Goal: Task Accomplishment & Management: Use online tool/utility

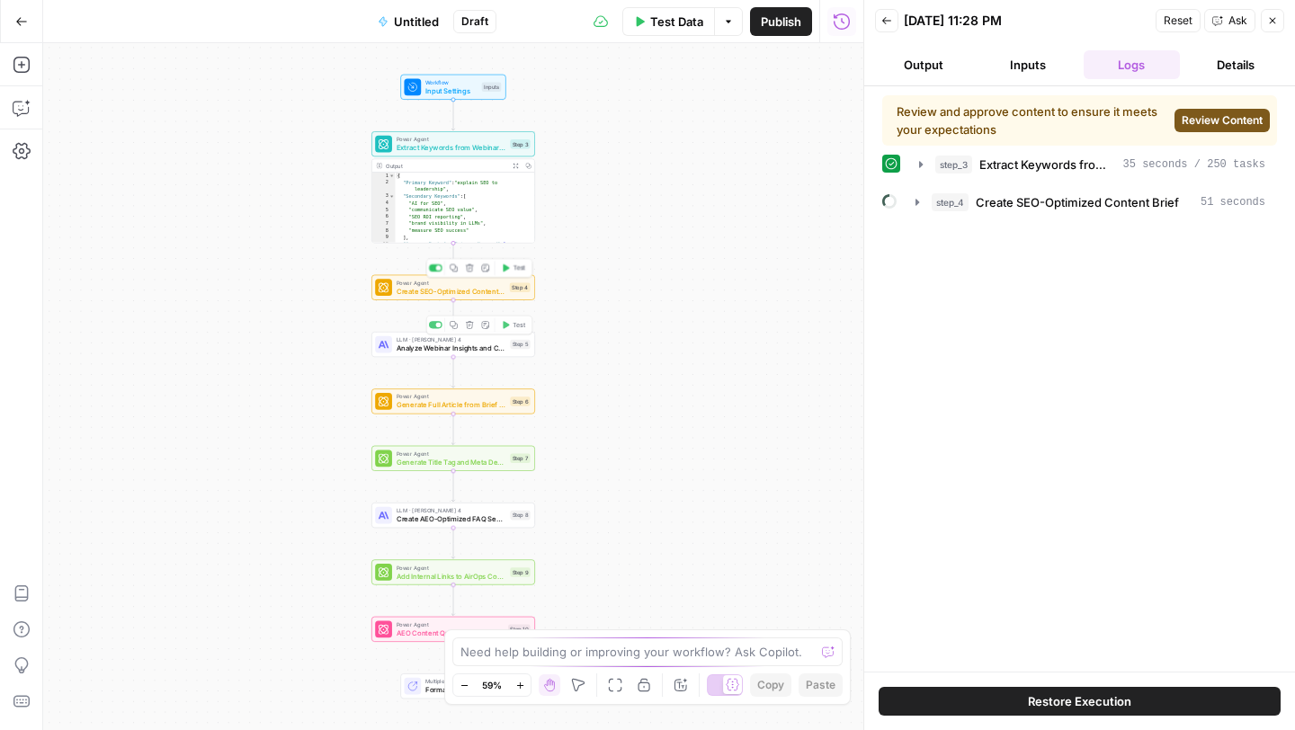
click at [471, 297] on div "Power Agent Create SEO-Optimized Content Brief Step 4 Copy step Delete step Add…" at bounding box center [453, 287] width 164 height 25
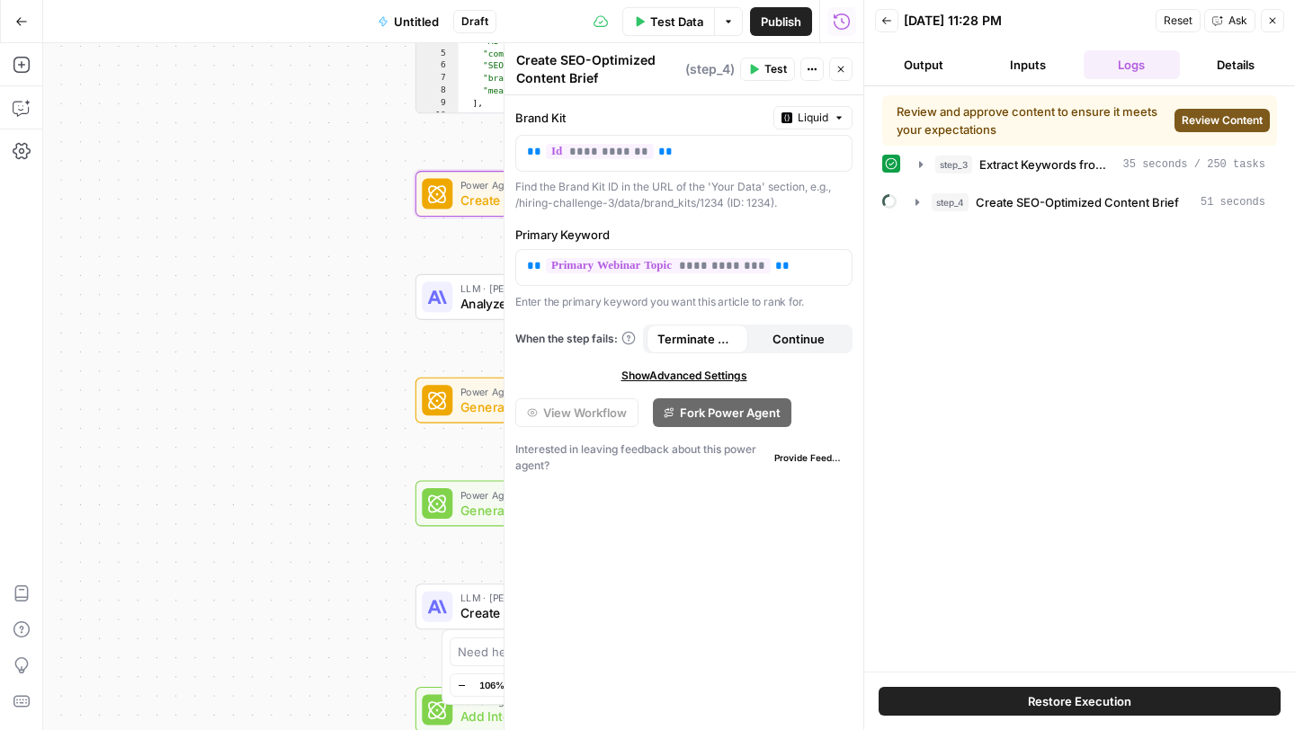
click at [324, 353] on div "Workflow Input Settings Inputs Power Agent Extract Keywords from Webinar Conten…" at bounding box center [453, 386] width 820 height 687
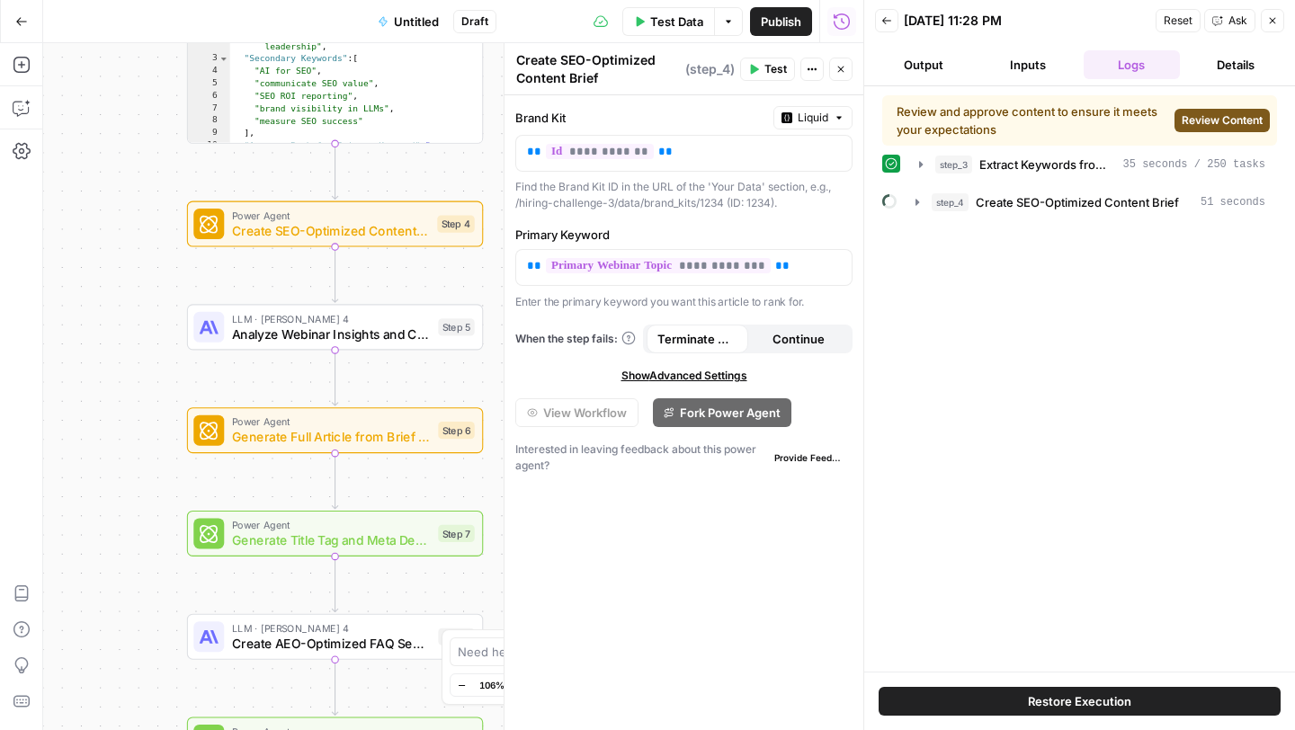
click at [699, 376] on span "Show Advanced Settings" at bounding box center [684, 376] width 126 height 16
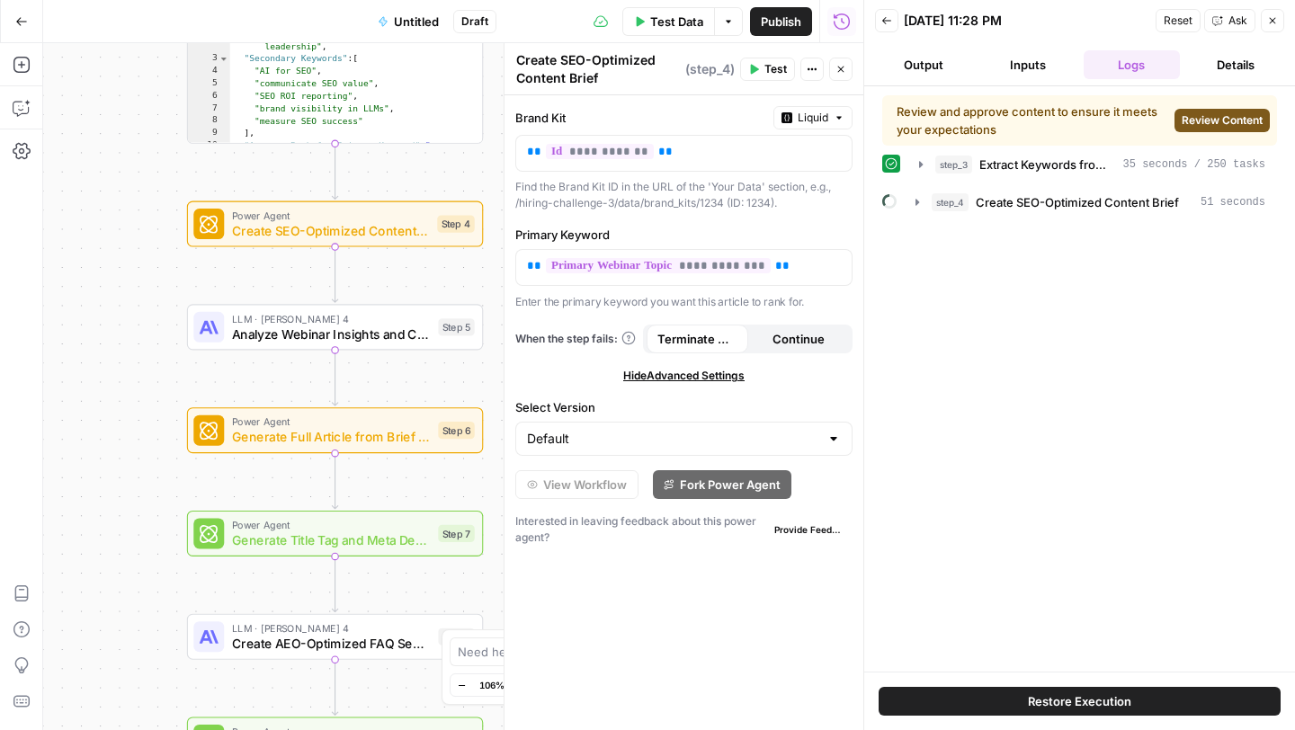
click at [696, 419] on div "Select Version Default" at bounding box center [683, 427] width 337 height 58
click at [696, 432] on input "Select Version" at bounding box center [673, 439] width 292 height 18
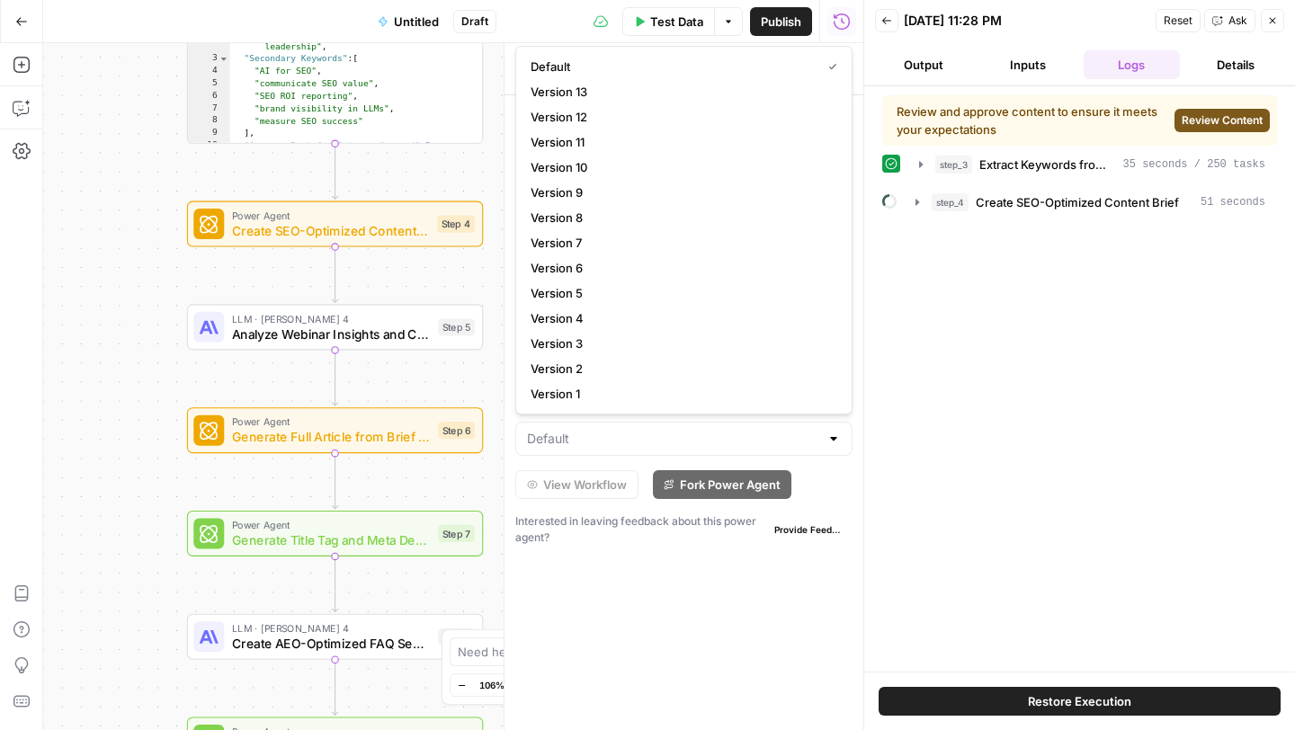
type input "Default"
click at [666, 616] on div "**********" at bounding box center [683, 412] width 359 height 635
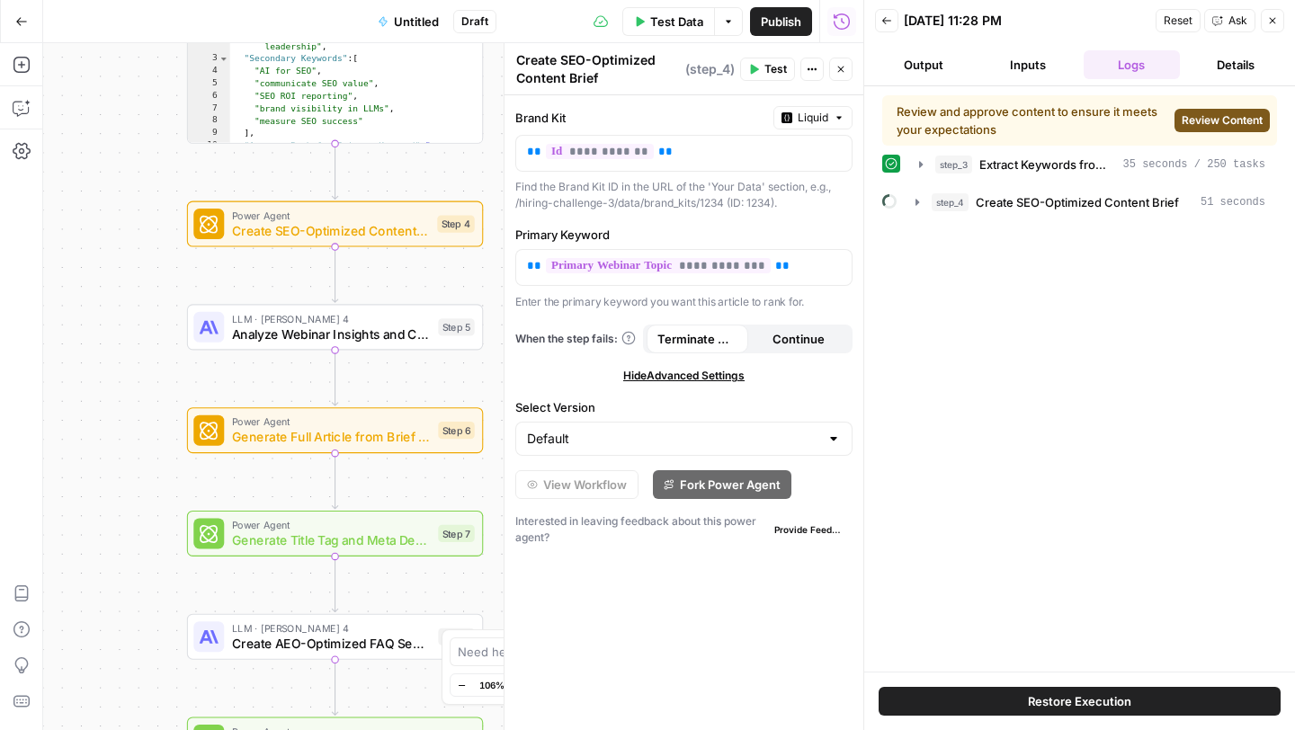
click at [1111, 445] on div "Review and approve content to ensure it meets your expectations Review Content …" at bounding box center [1079, 378] width 395 height 567
click at [912, 205] on icon "button" at bounding box center [917, 202] width 14 height 14
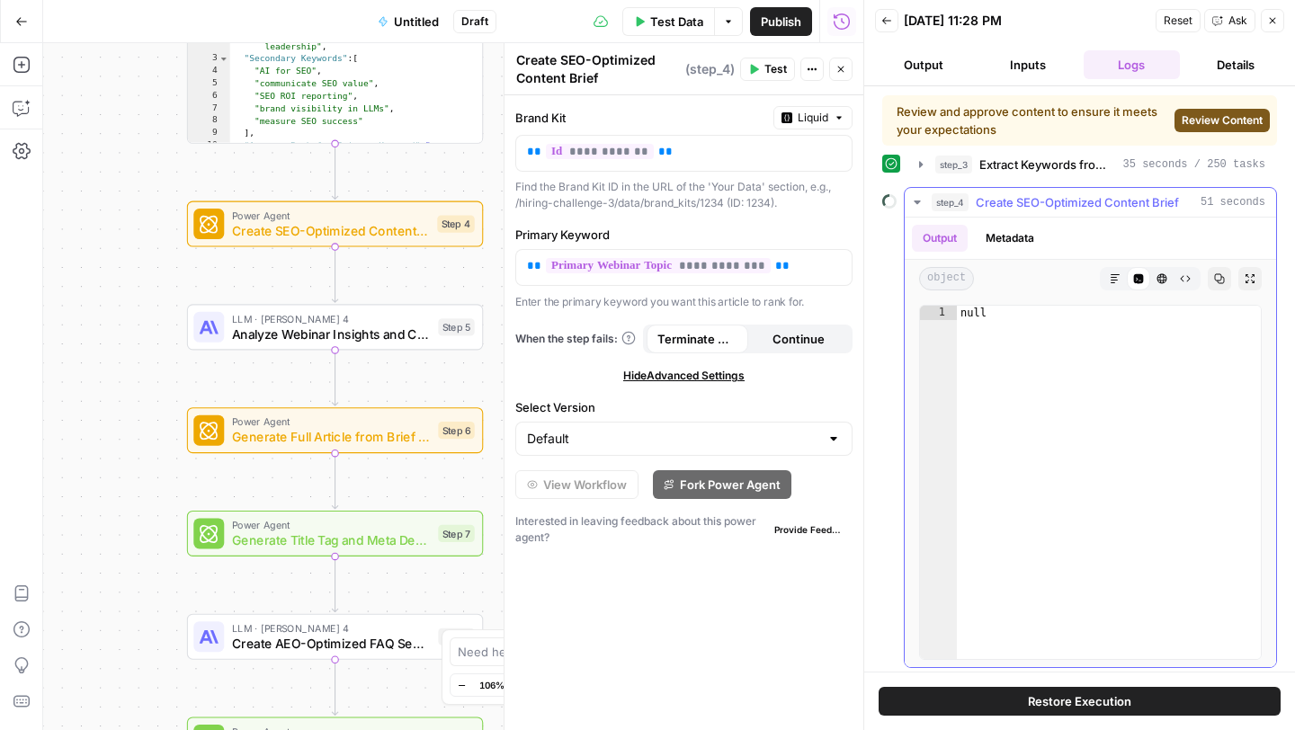
scroll to position [5, 0]
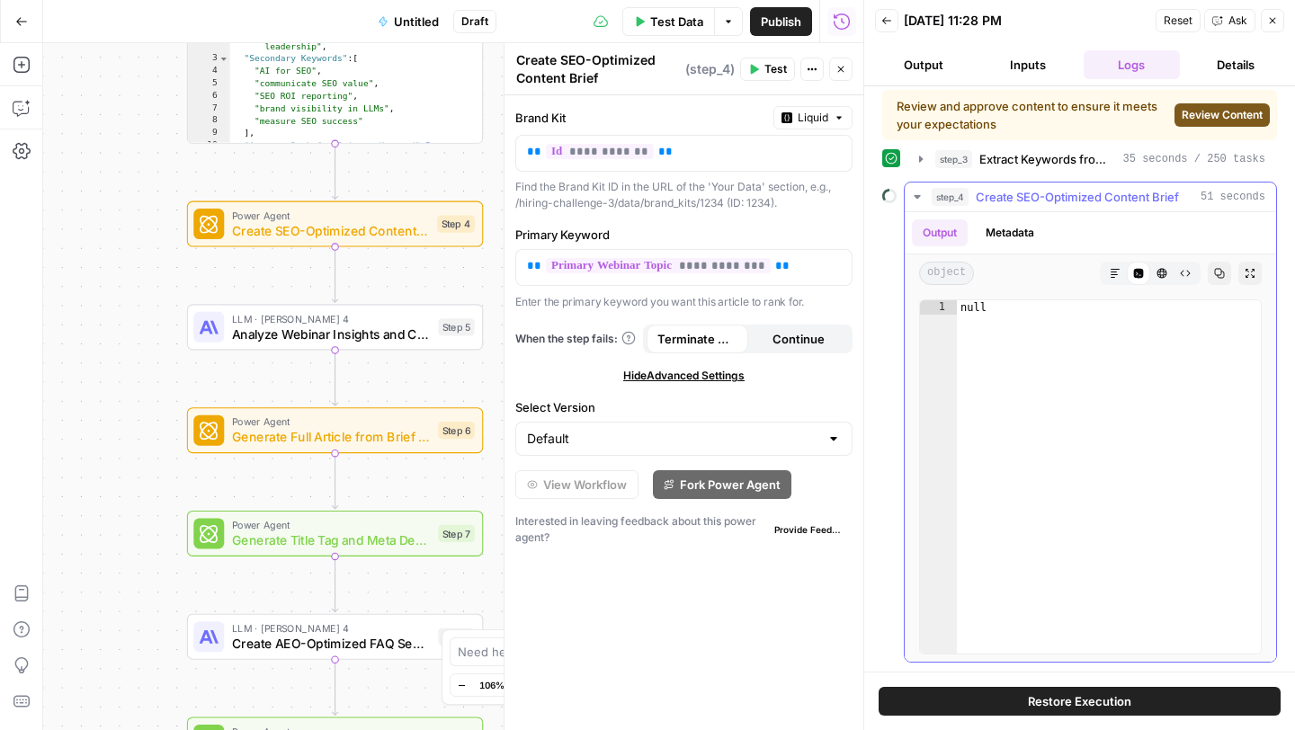
click at [942, 225] on button "Output" at bounding box center [940, 232] width 56 height 27
click at [919, 201] on icon "button" at bounding box center [917, 197] width 14 height 14
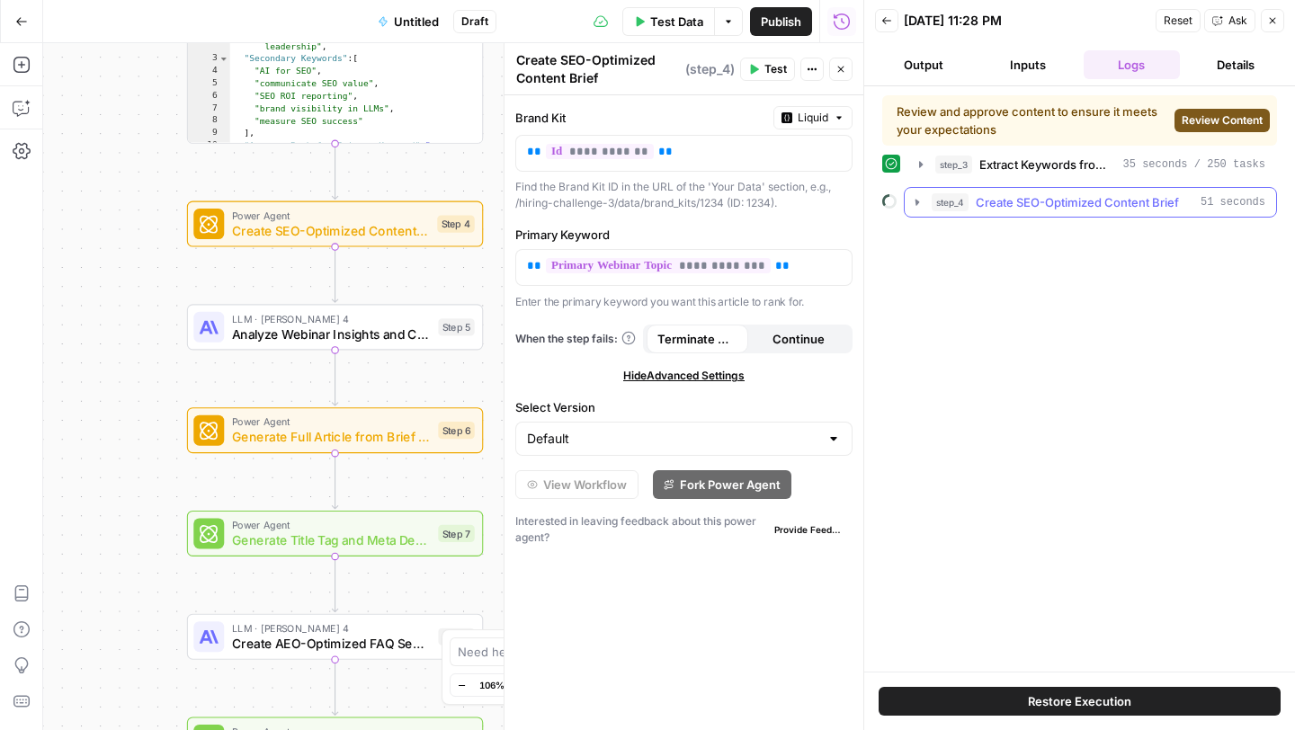
scroll to position [0, 0]
click at [1039, 64] on button "Inputs" at bounding box center [1027, 64] width 97 height 29
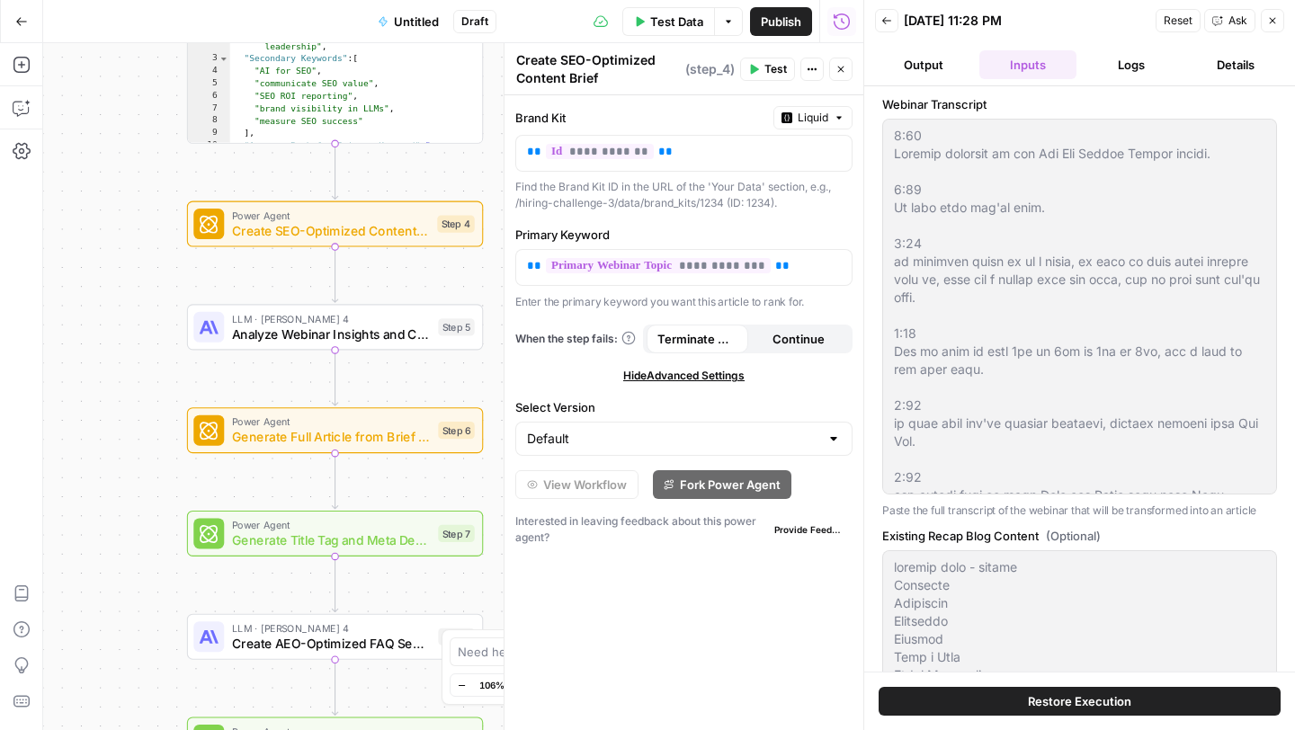
click at [940, 63] on button "Output" at bounding box center [923, 64] width 97 height 29
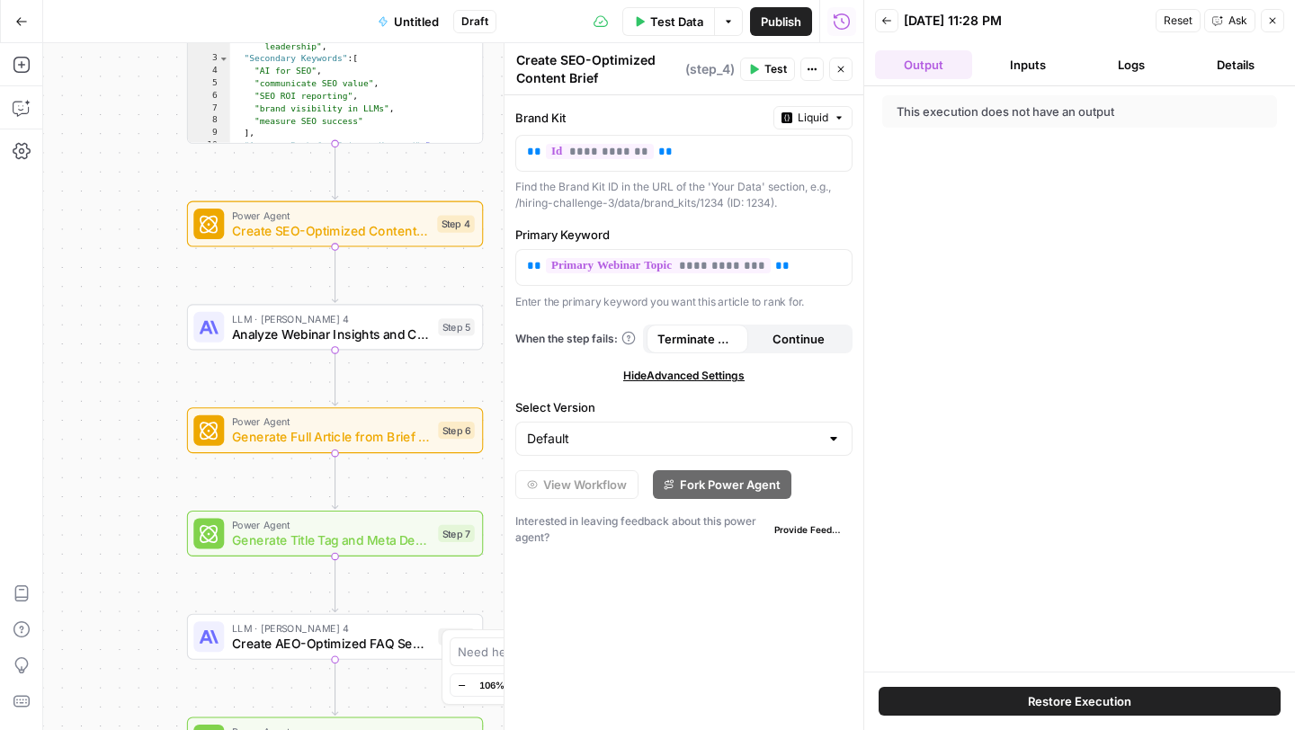
click at [1041, 68] on button "Inputs" at bounding box center [1027, 64] width 97 height 29
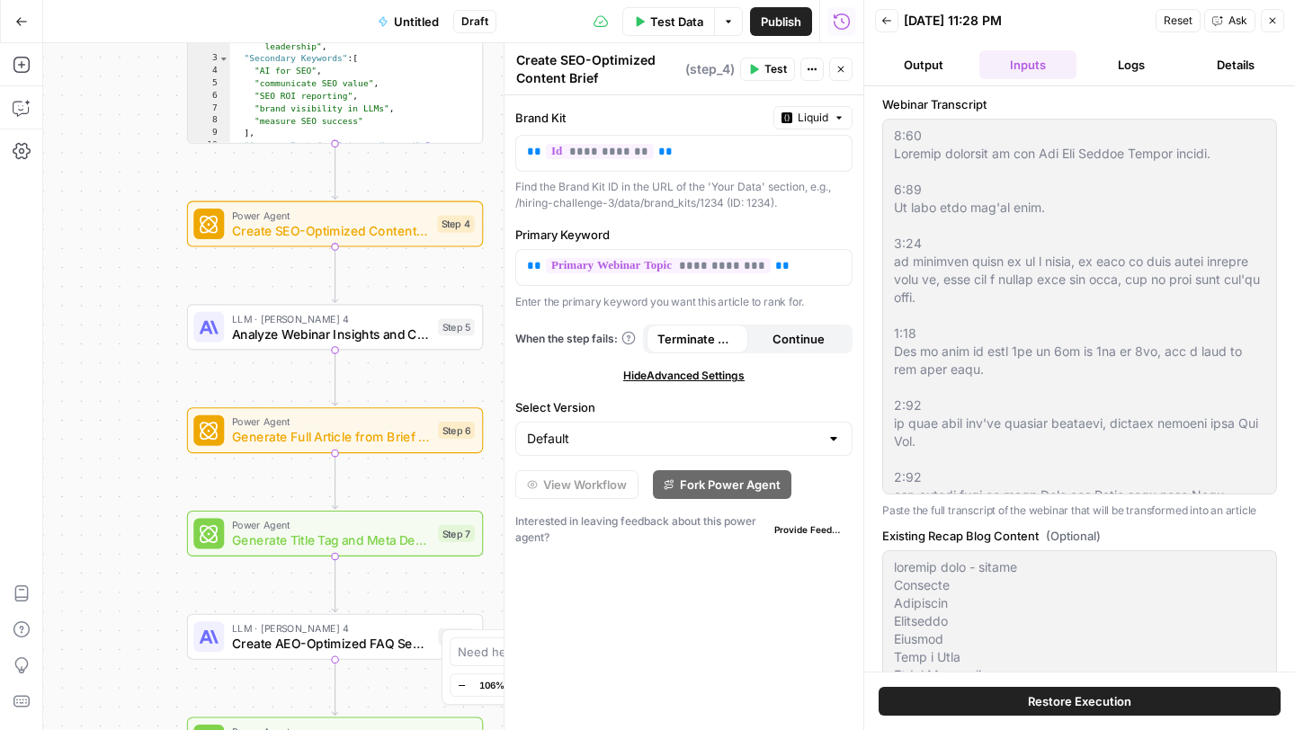
click at [1099, 67] on button "Logs" at bounding box center [1131, 64] width 97 height 29
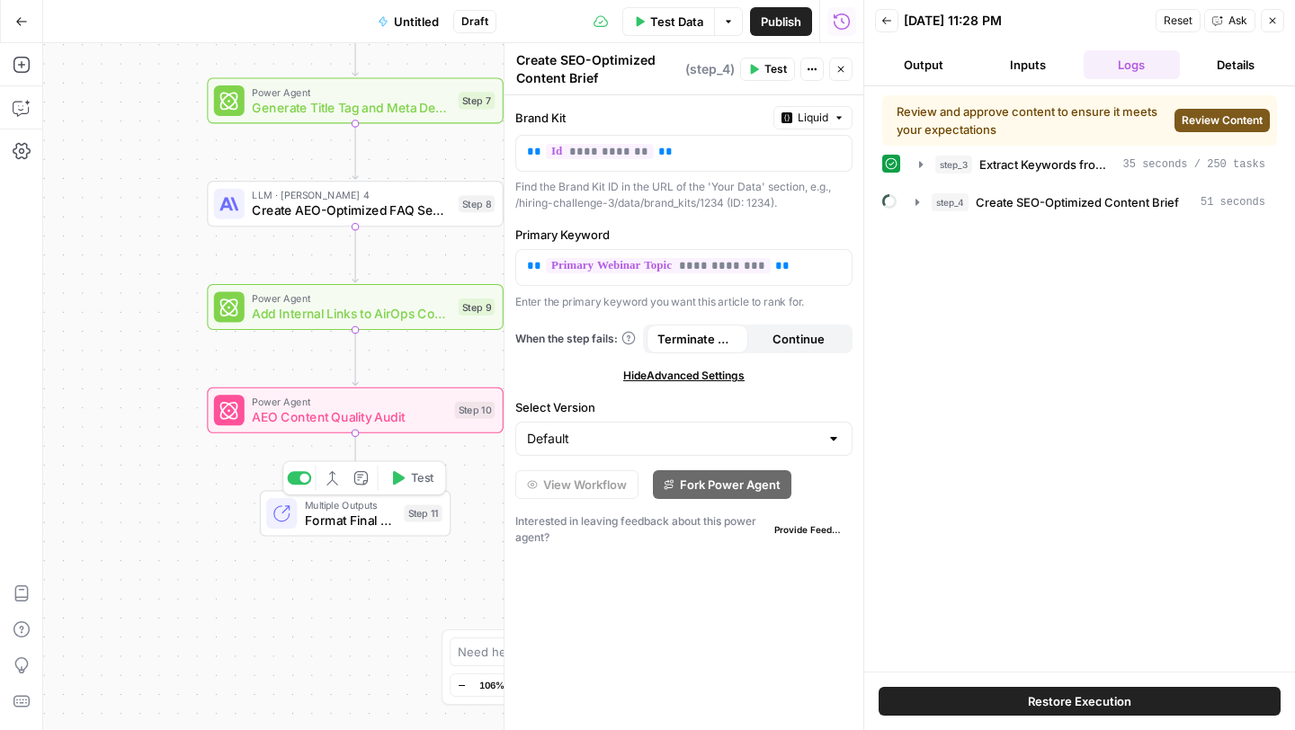
click at [360, 520] on span "Format Final Article Package" at bounding box center [351, 520] width 92 height 19
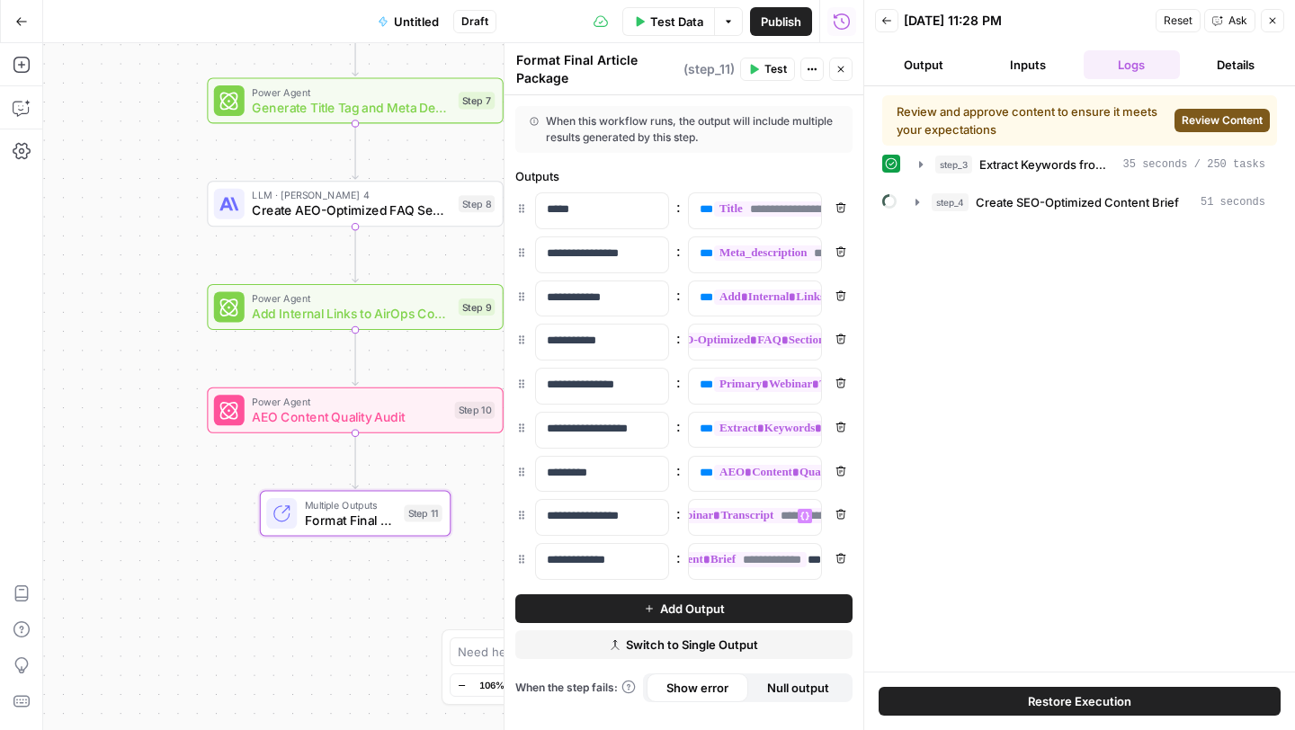
scroll to position [0, 86]
click at [1026, 308] on div "Review and approve content to ensure it meets your expectations Review Content …" at bounding box center [1079, 378] width 395 height 567
click at [836, 75] on button "Close" at bounding box center [840, 69] width 23 height 23
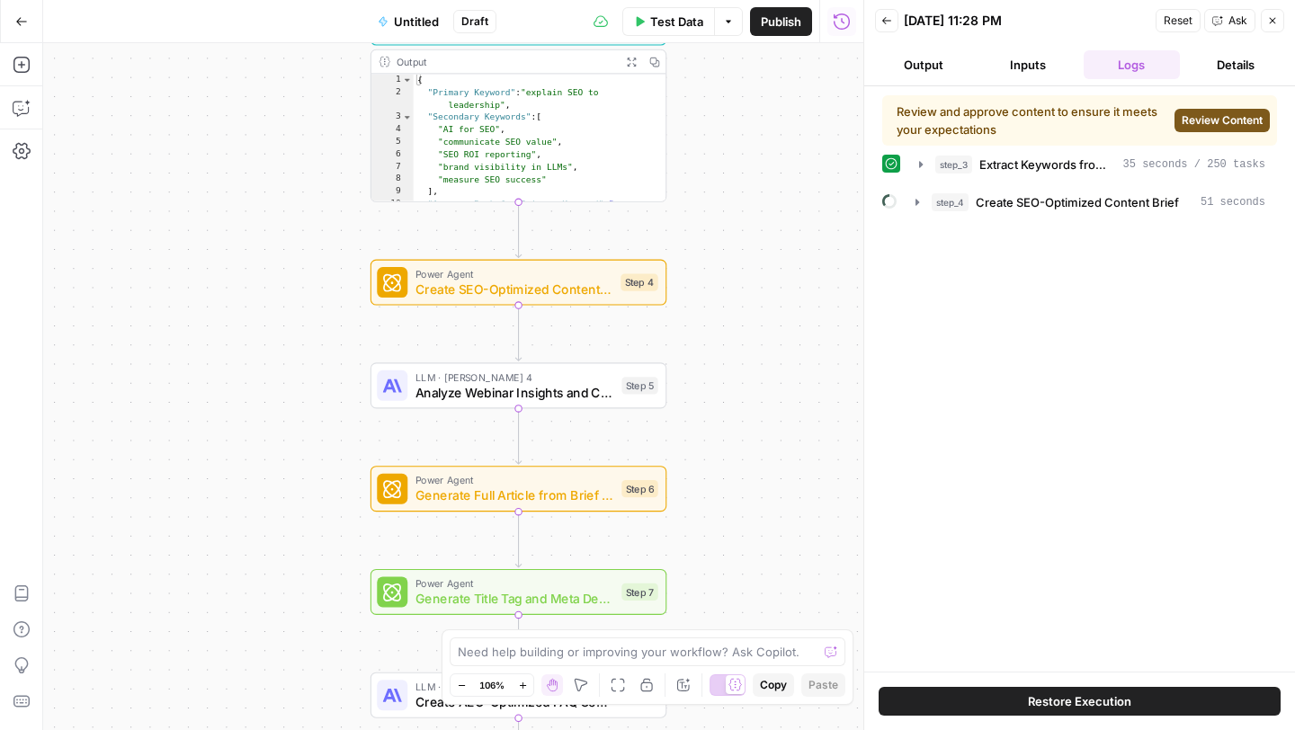
click at [787, 230] on div "Workflow Input Settings Inputs Power Agent Extract Keywords from Webinar Conten…" at bounding box center [453, 386] width 820 height 687
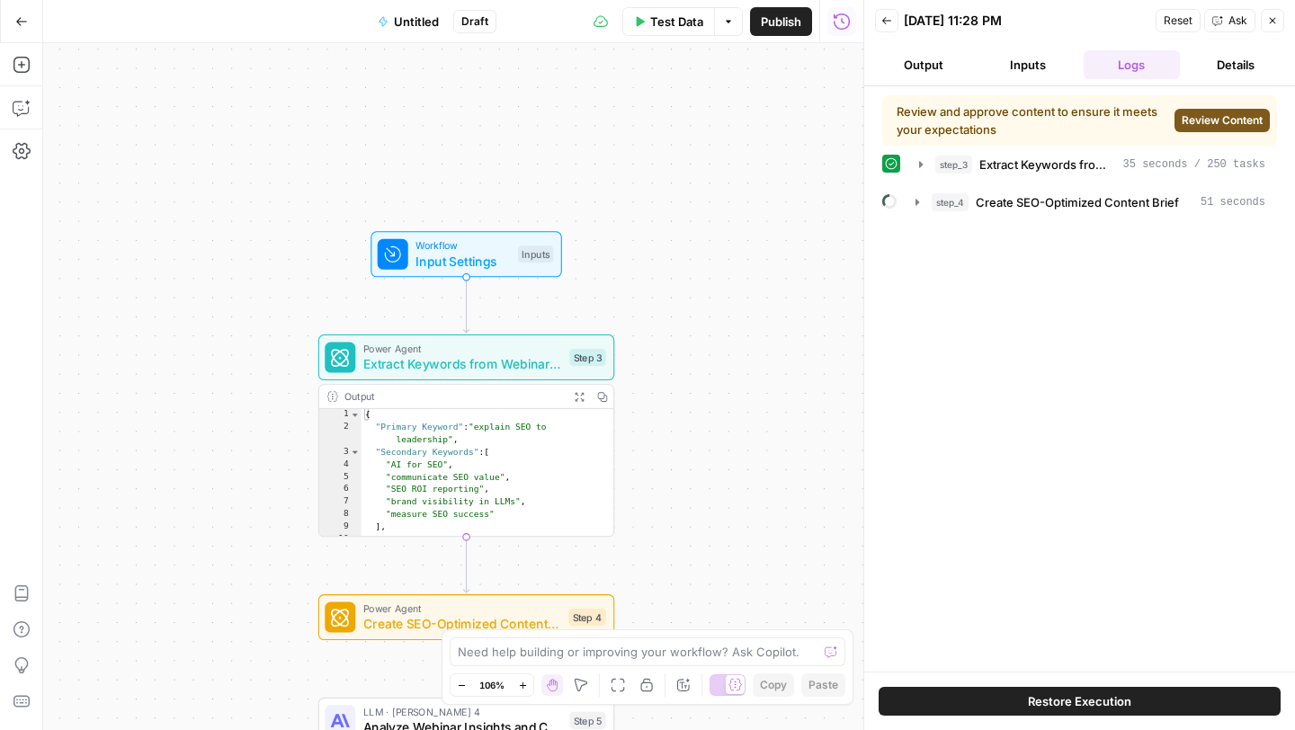
click at [503, 356] on span "Extract Keywords from Webinar Content" at bounding box center [462, 363] width 199 height 19
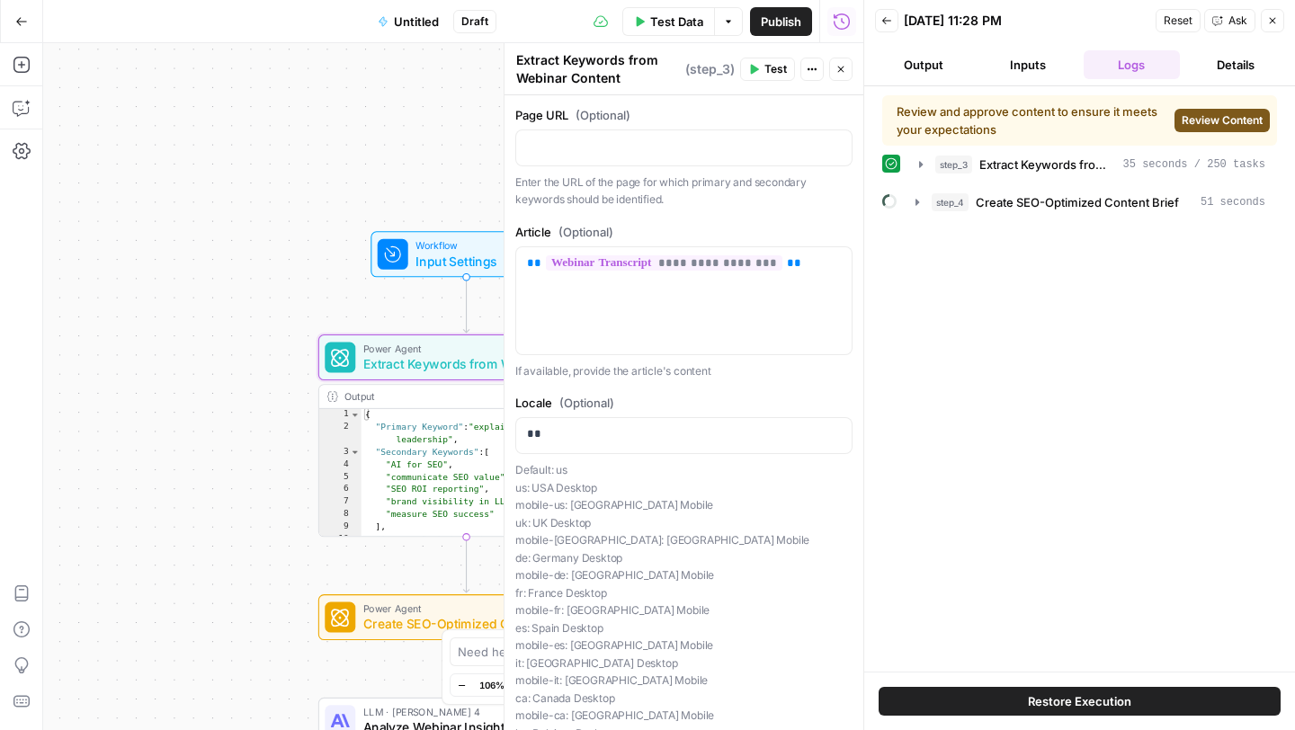
click at [842, 71] on icon "button" at bounding box center [841, 70] width 6 height 6
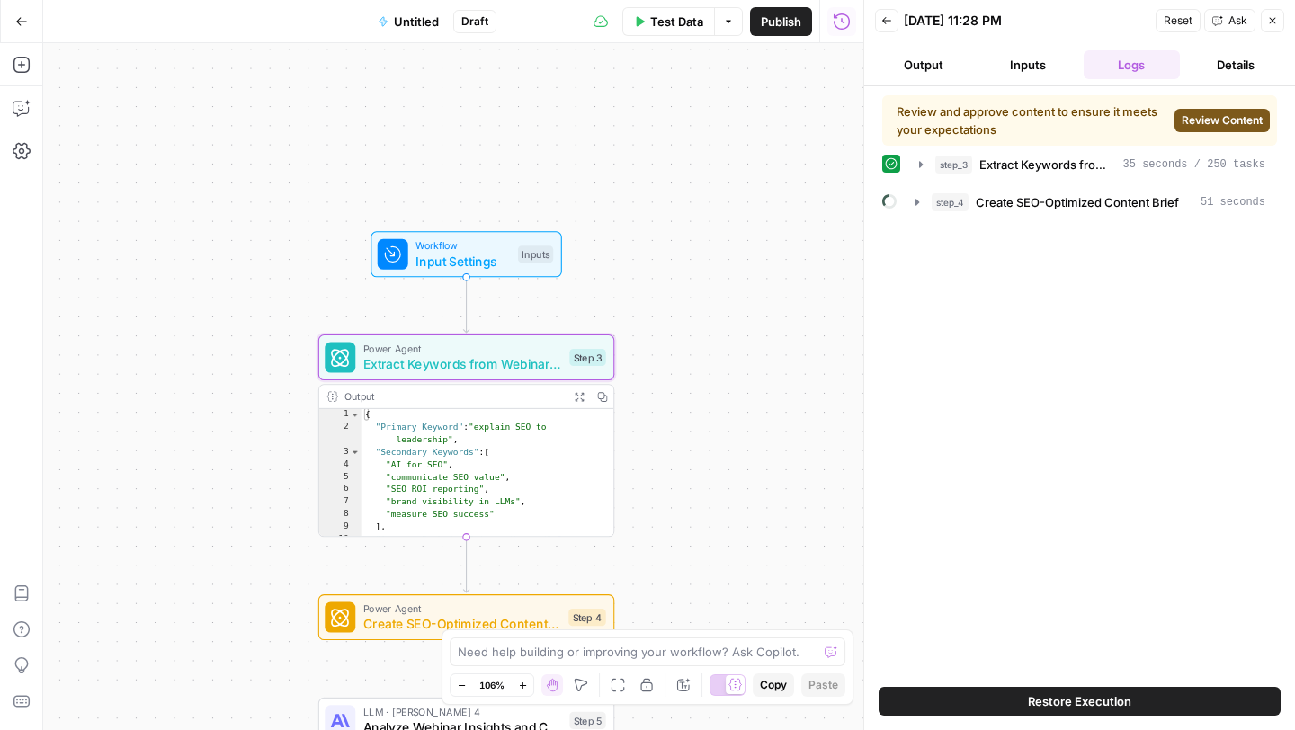
click at [1208, 112] on span "Review Content" at bounding box center [1221, 120] width 81 height 16
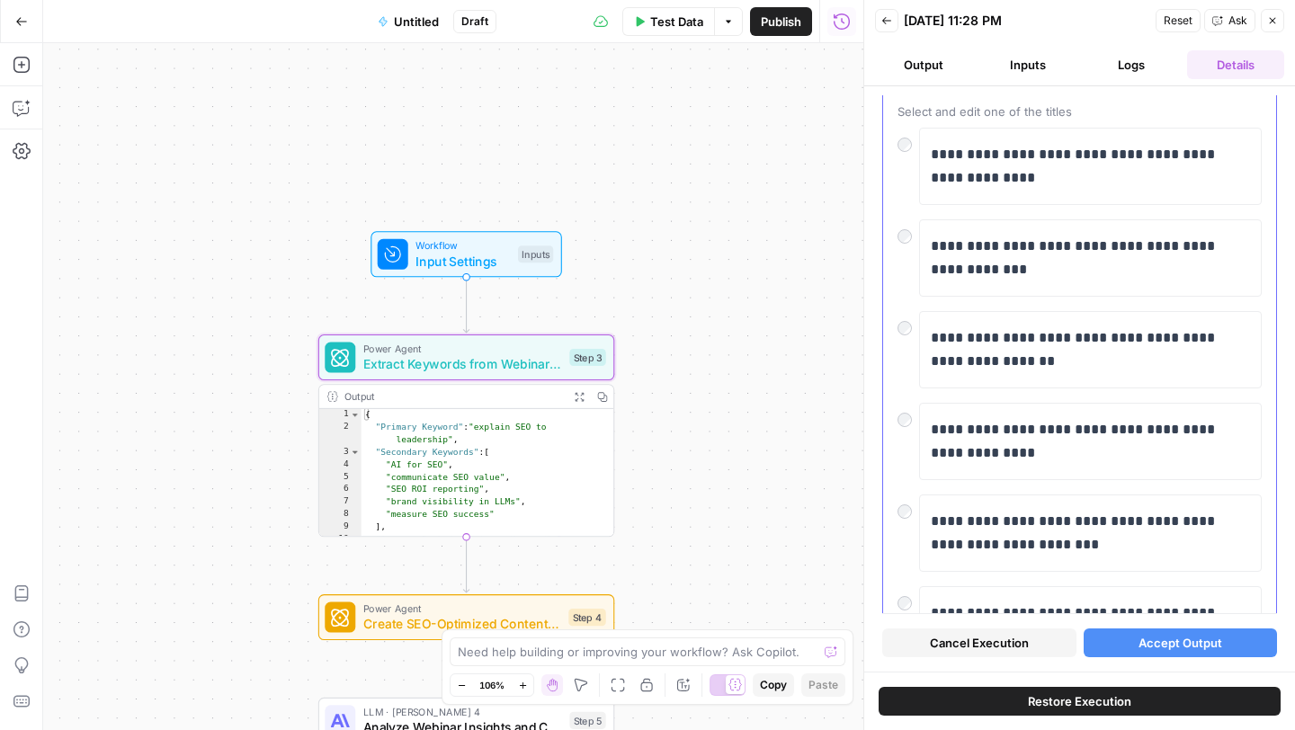
scroll to position [0, 0]
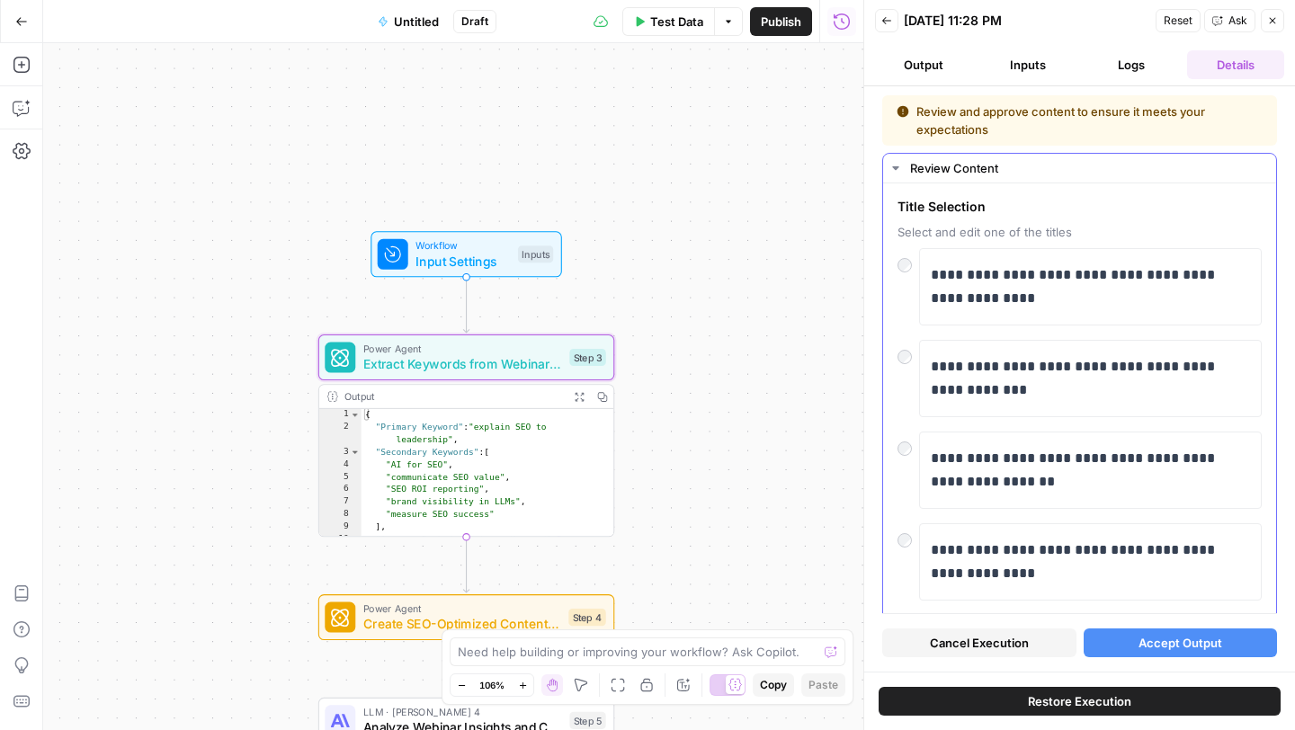
click at [910, 168] on div "Review Content" at bounding box center [1087, 168] width 355 height 18
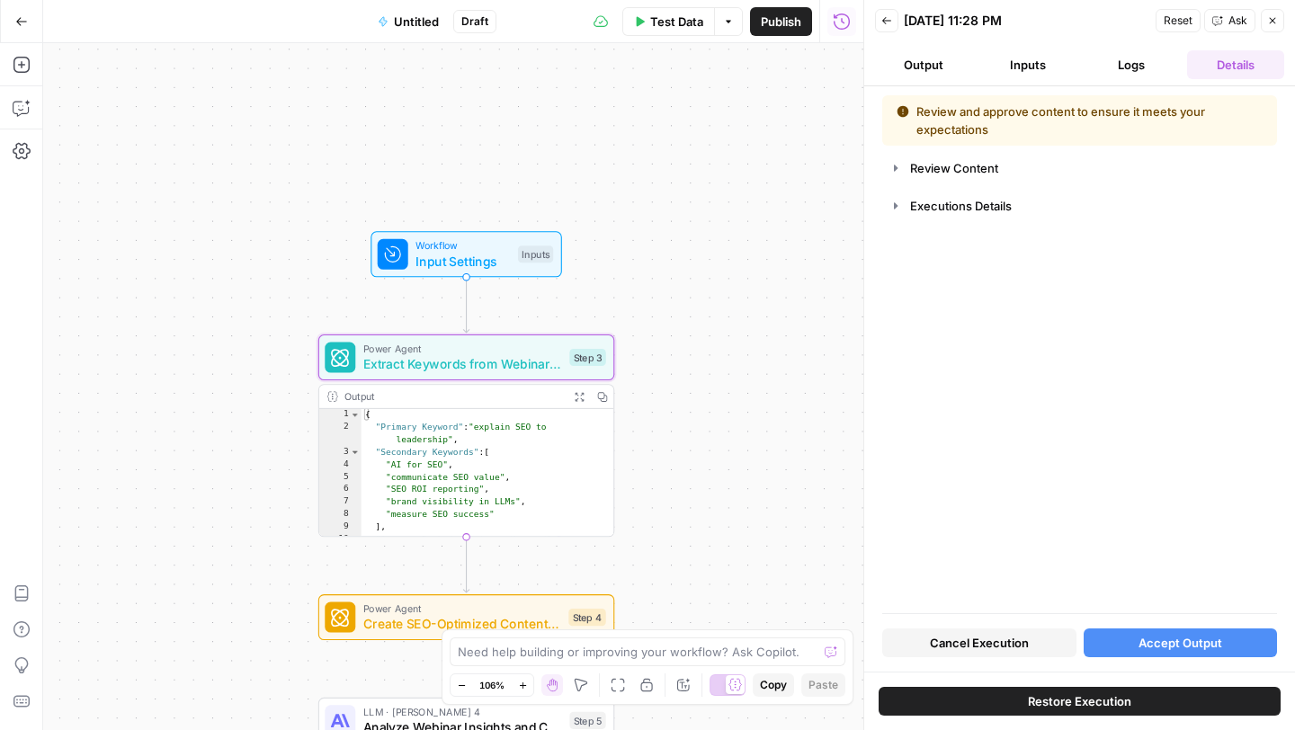
click at [1129, 59] on button "Logs" at bounding box center [1131, 64] width 97 height 29
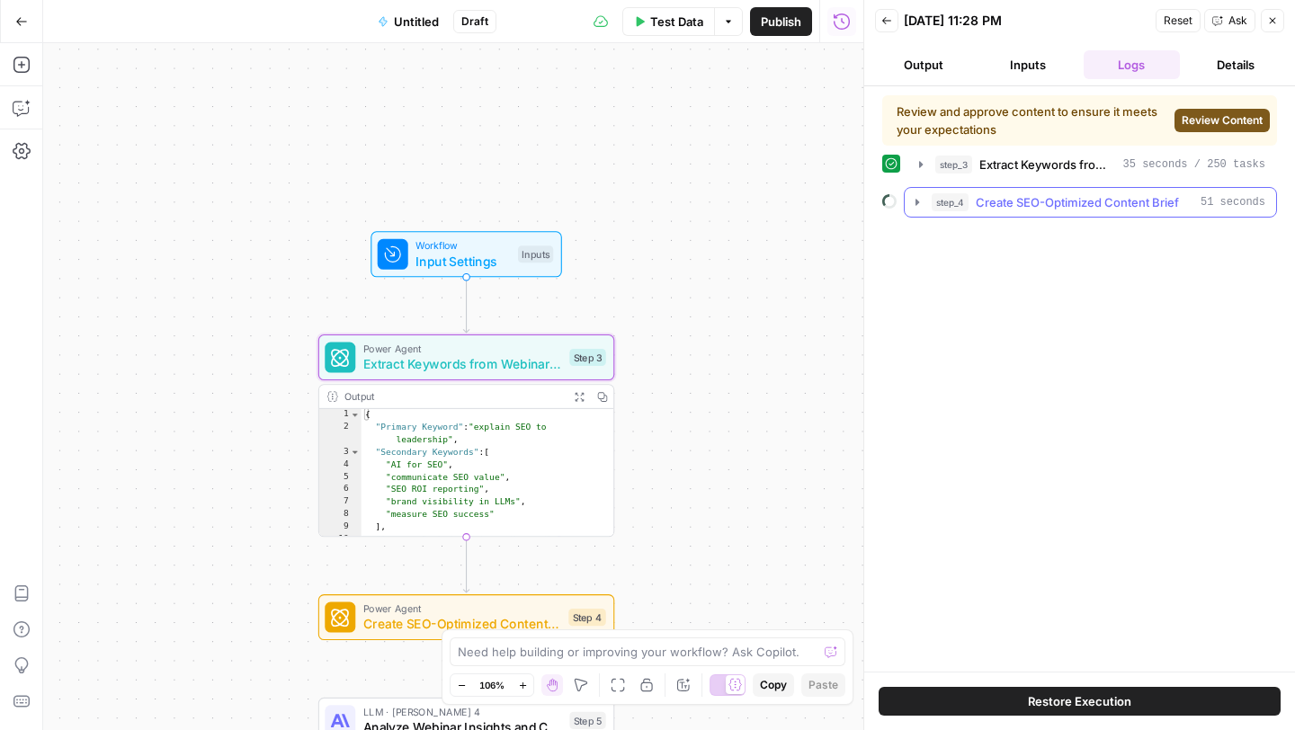
click at [1012, 210] on span "Create SEO-Optimized Content Brief" at bounding box center [1076, 202] width 203 height 18
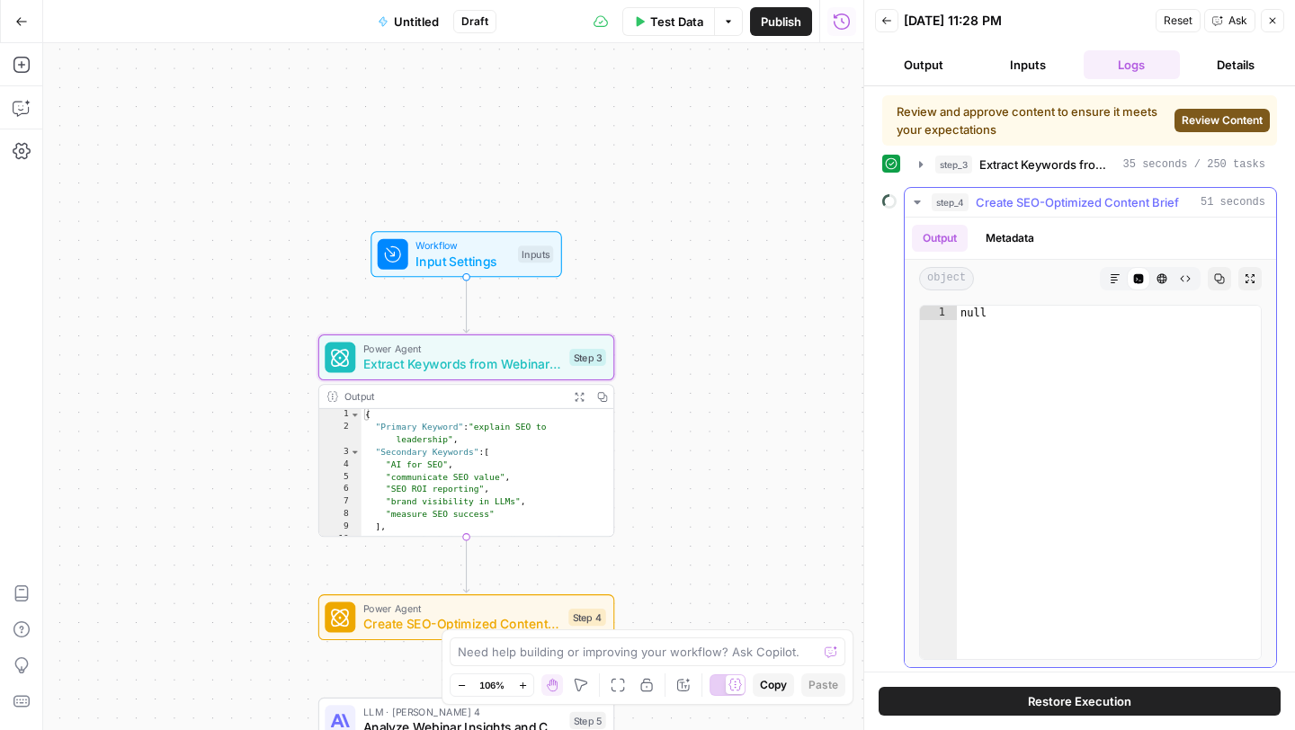
click at [1012, 210] on span "Create SEO-Optimized Content Brief" at bounding box center [1076, 202] width 203 height 18
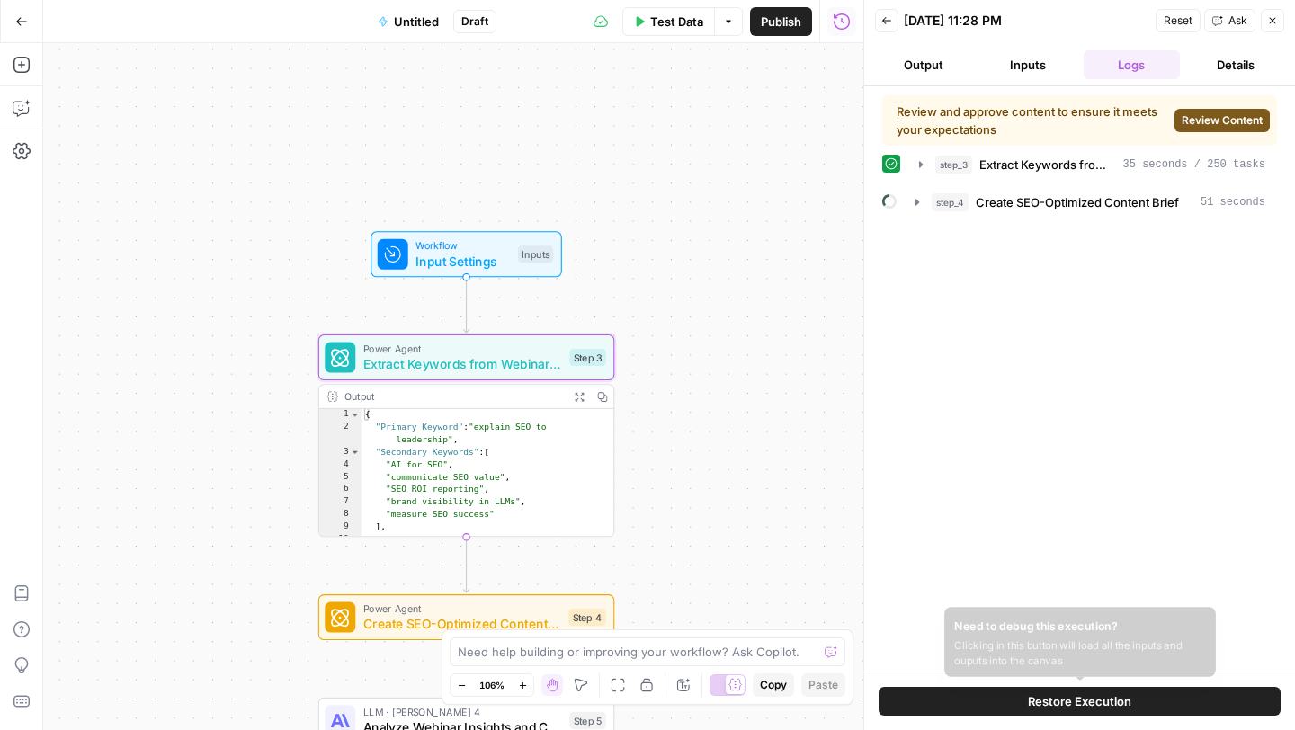
click at [1037, 706] on span "Restore Execution" at bounding box center [1079, 701] width 103 height 18
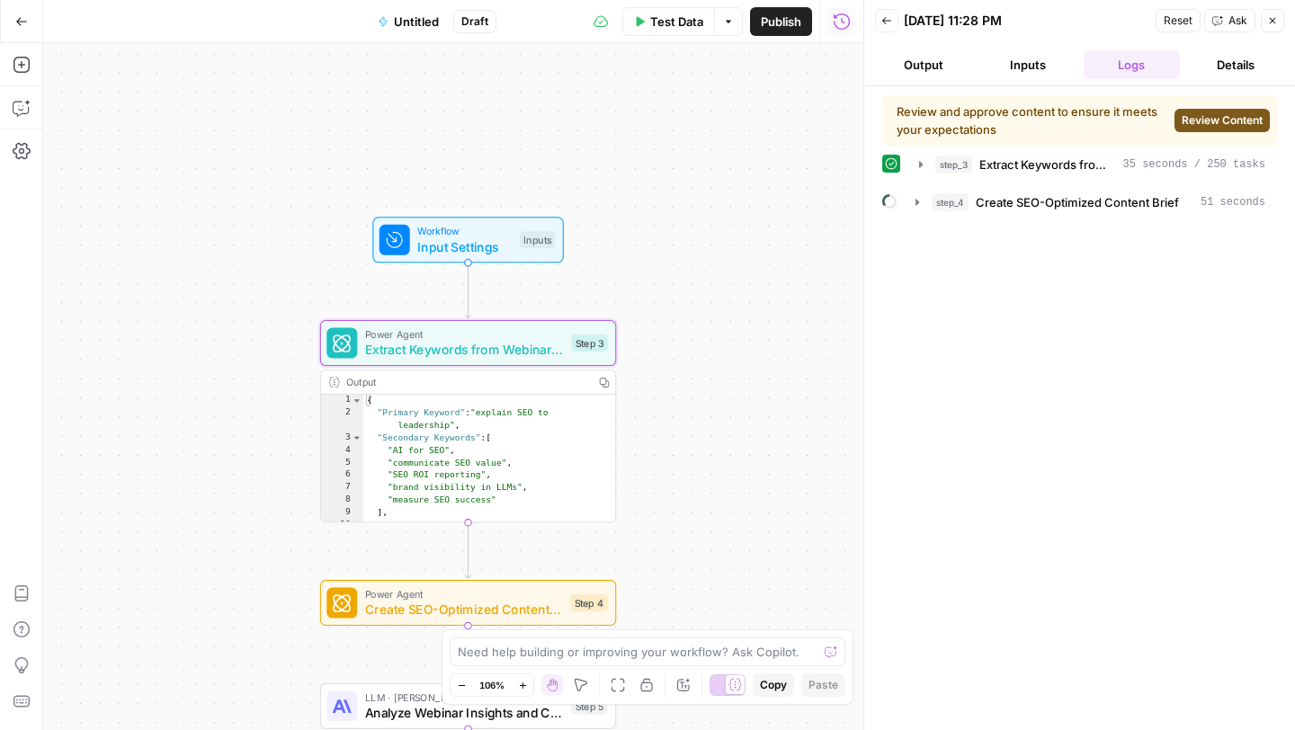
click at [1021, 418] on div "Review and approve content to ensure it meets your expectations Review Content …" at bounding box center [1079, 408] width 395 height 626
click at [947, 73] on button "Output" at bounding box center [923, 64] width 97 height 29
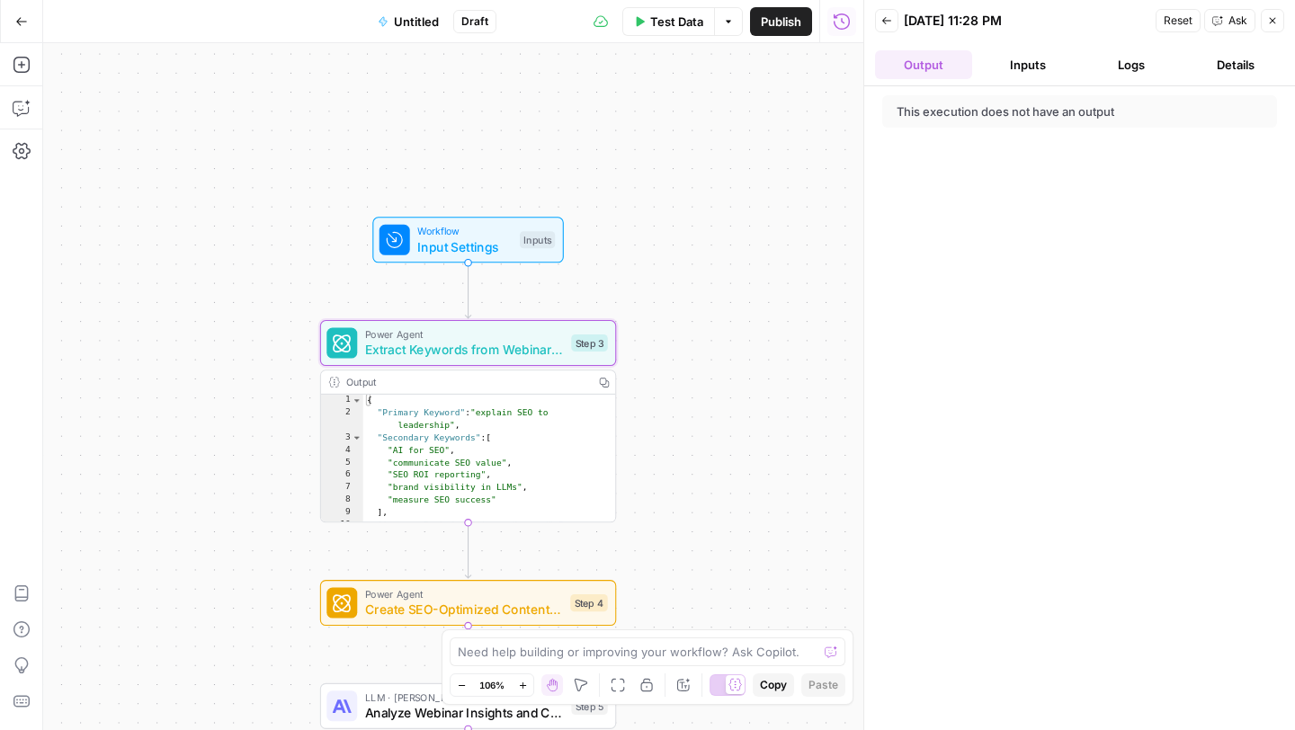
click at [1001, 74] on button "Inputs" at bounding box center [1027, 64] width 97 height 29
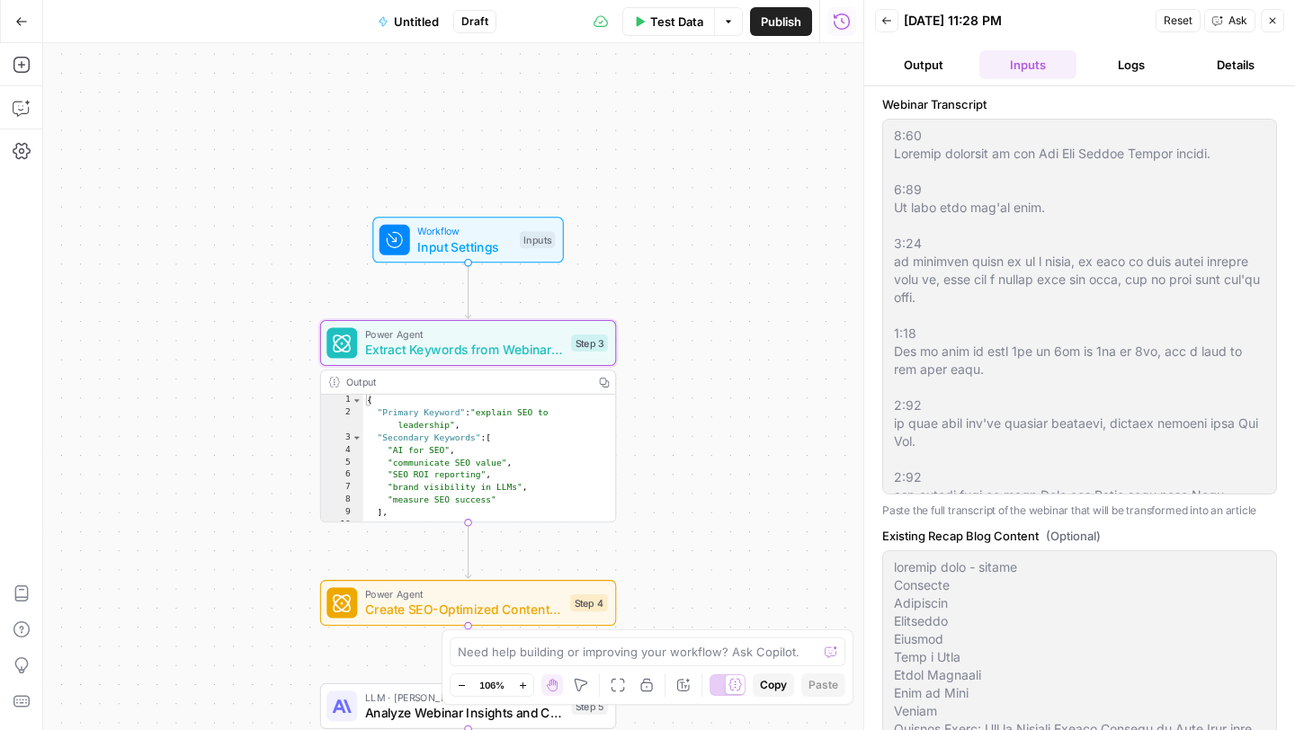
click at [1127, 76] on button "Logs" at bounding box center [1131, 64] width 97 height 29
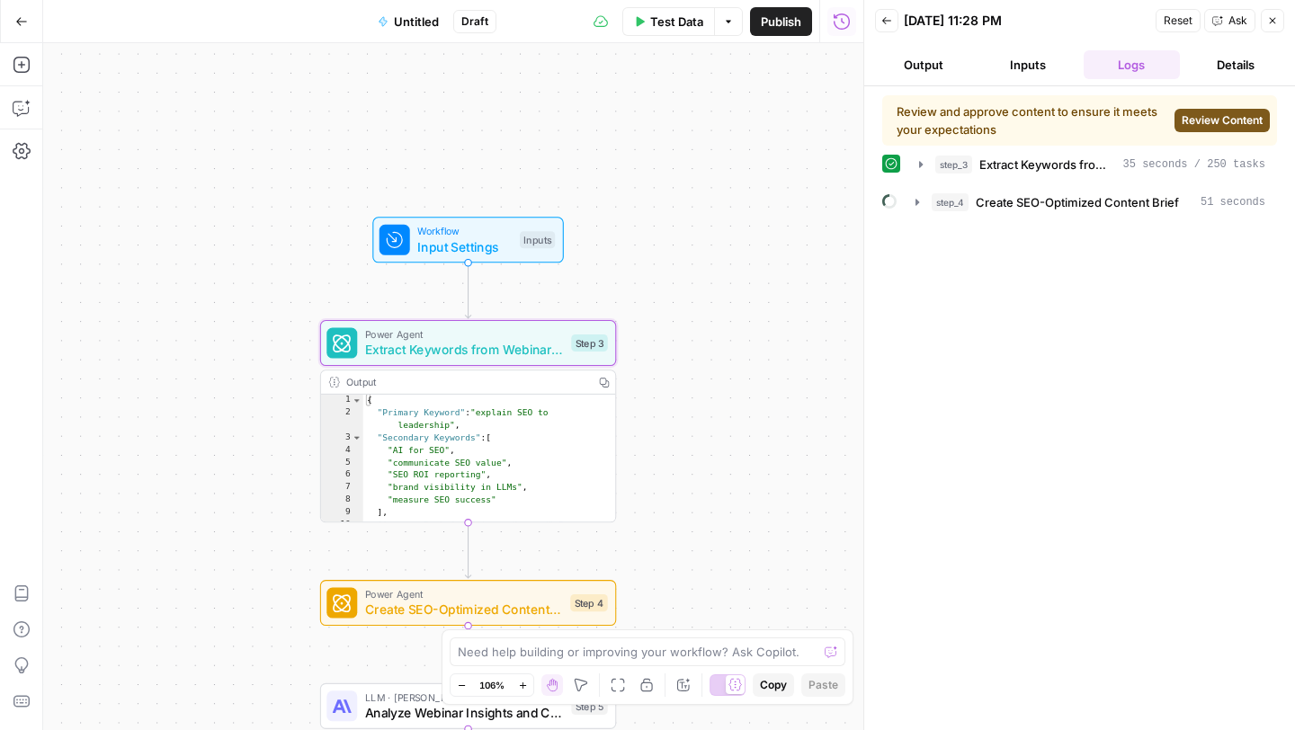
click at [1173, 30] on button "Reset" at bounding box center [1177, 20] width 45 height 23
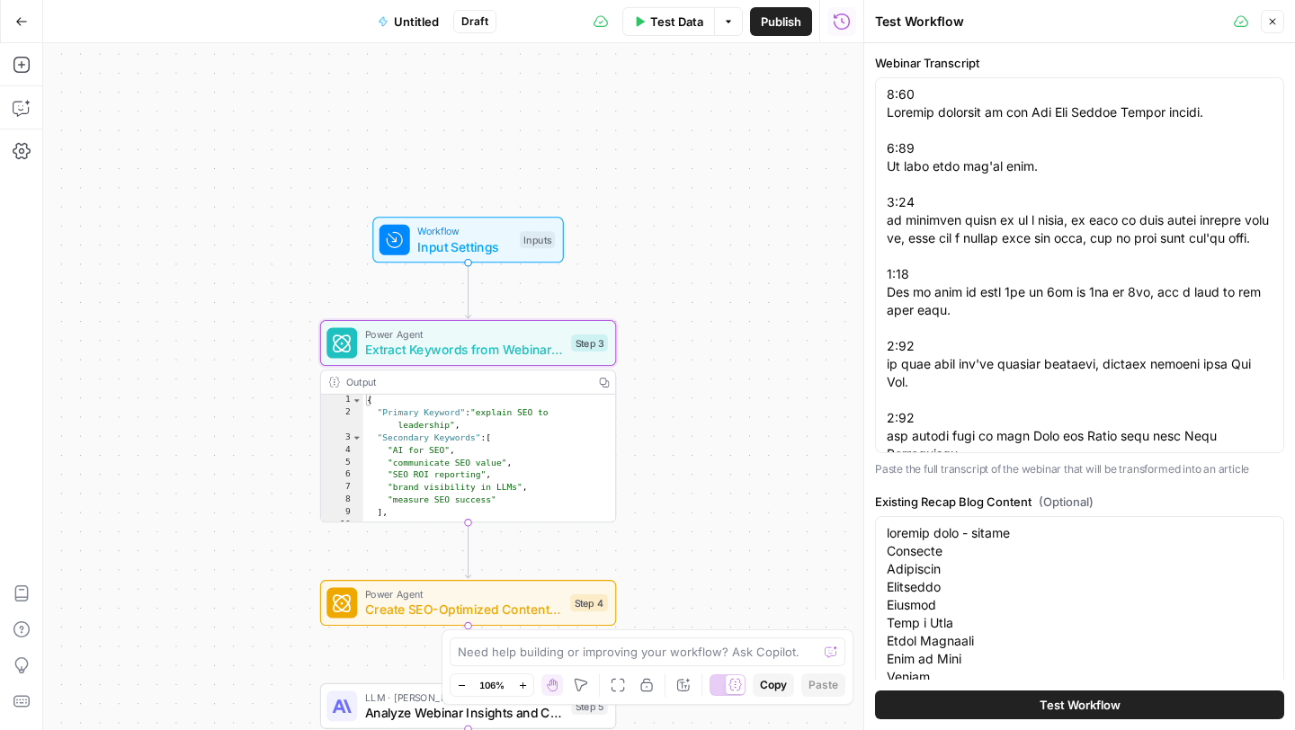
scroll to position [530, 0]
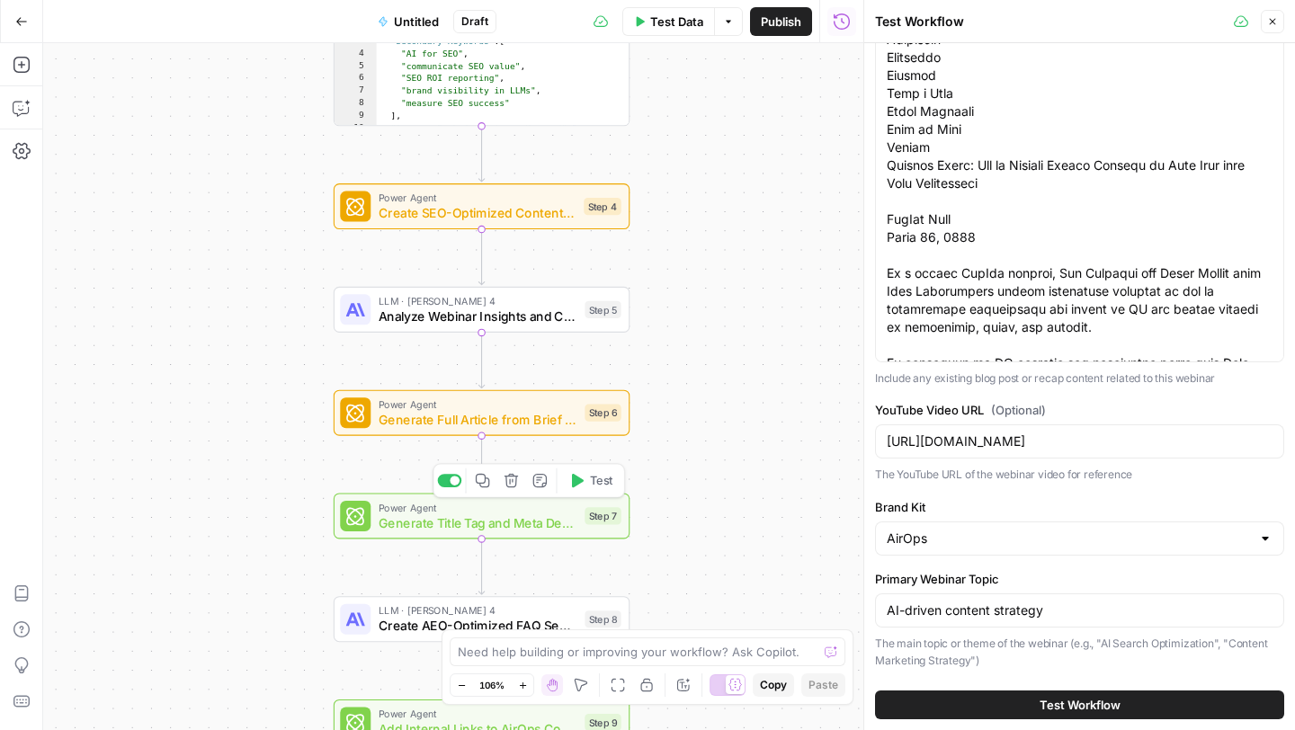
click at [528, 427] on span "Generate Full Article from Brief and Insights" at bounding box center [477, 419] width 199 height 19
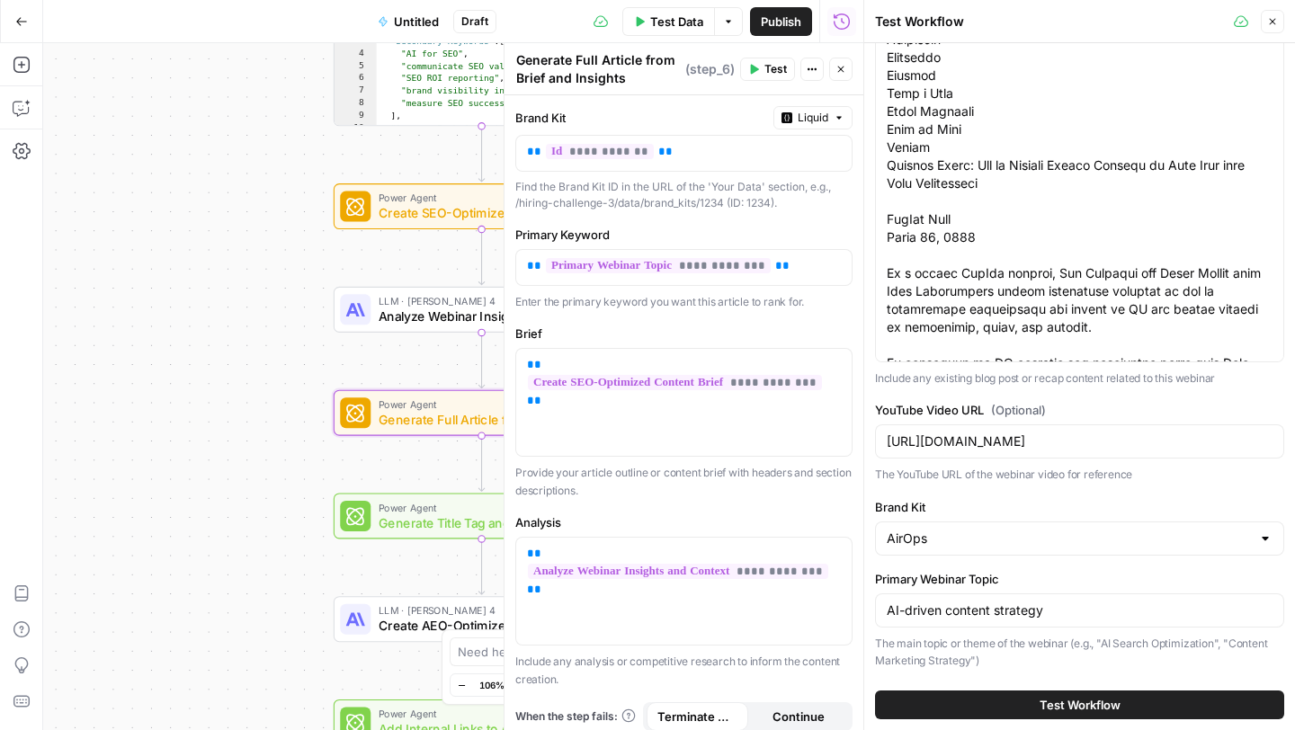
click at [277, 410] on div "Workflow Input Settings Inputs Power Agent Extract Keywords from Webinar Conten…" at bounding box center [453, 386] width 820 height 687
click at [846, 77] on button "Close" at bounding box center [840, 69] width 23 height 23
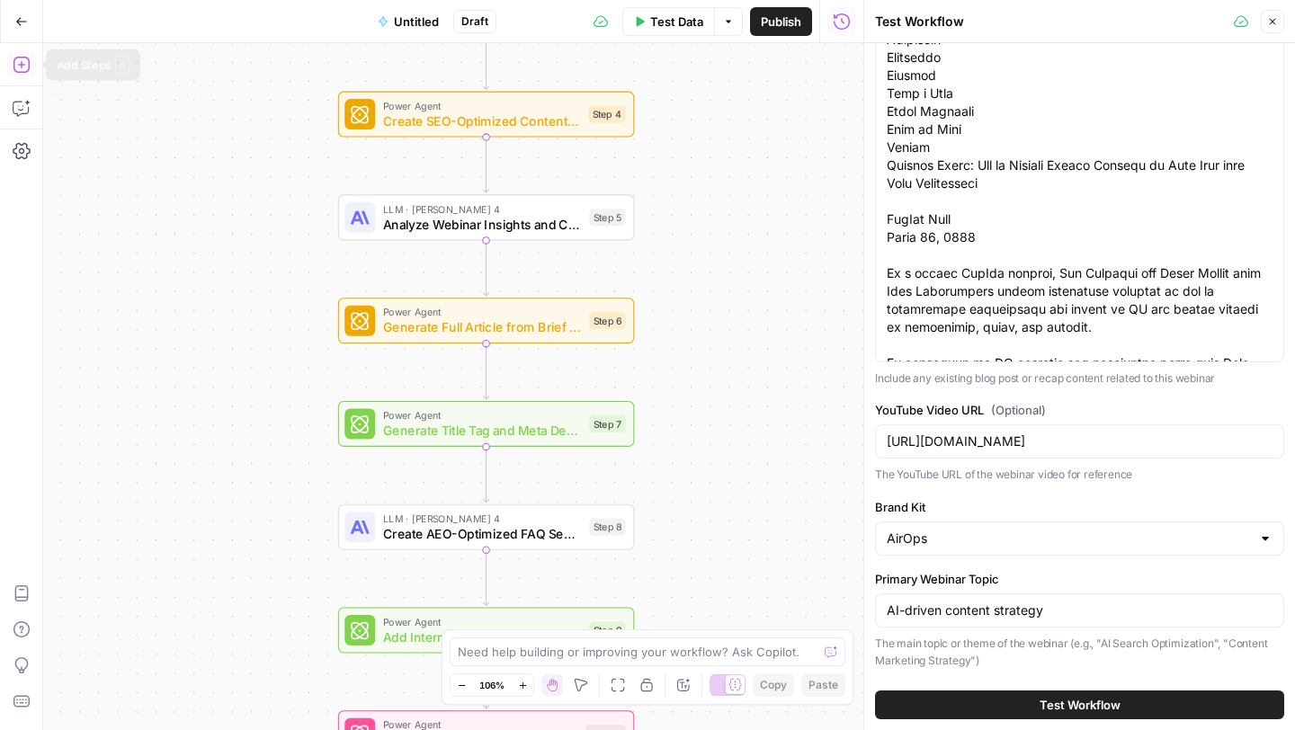
click at [23, 67] on icon "button" at bounding box center [22, 65] width 18 height 18
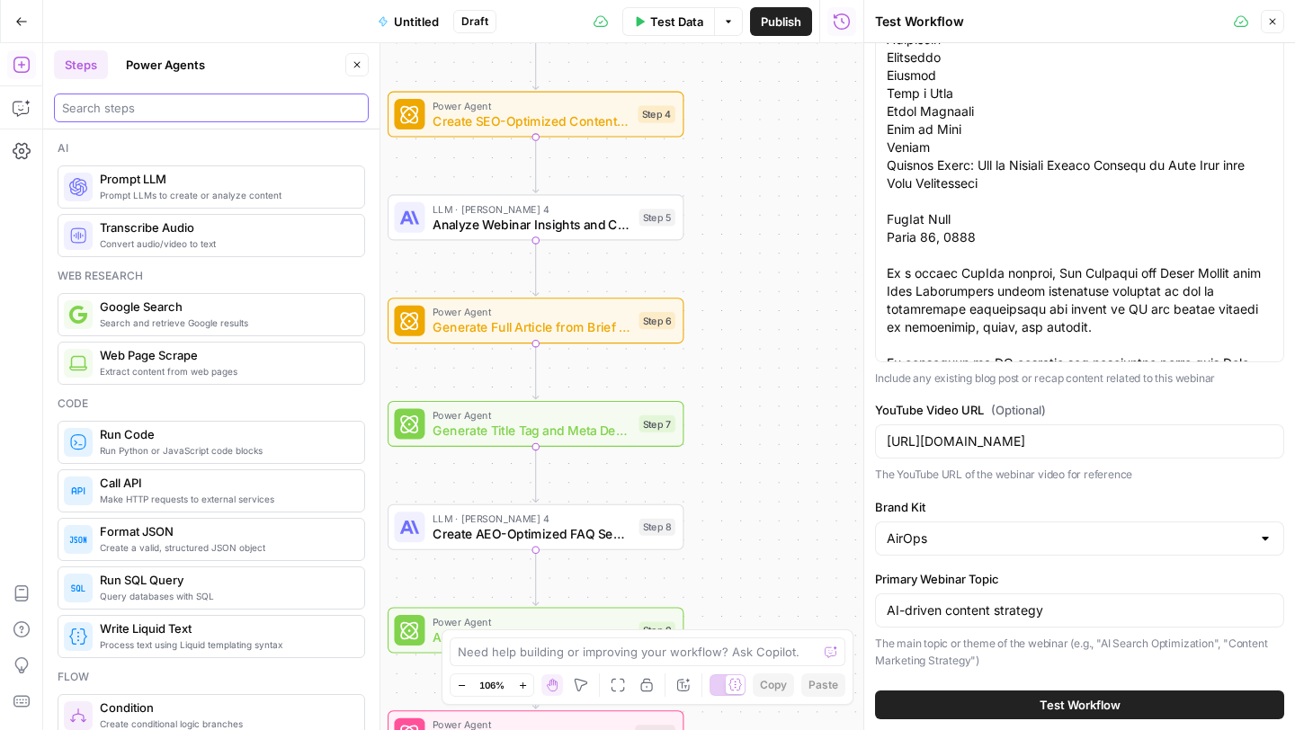
click at [139, 99] on input "search" at bounding box center [211, 108] width 298 height 18
type input "image"
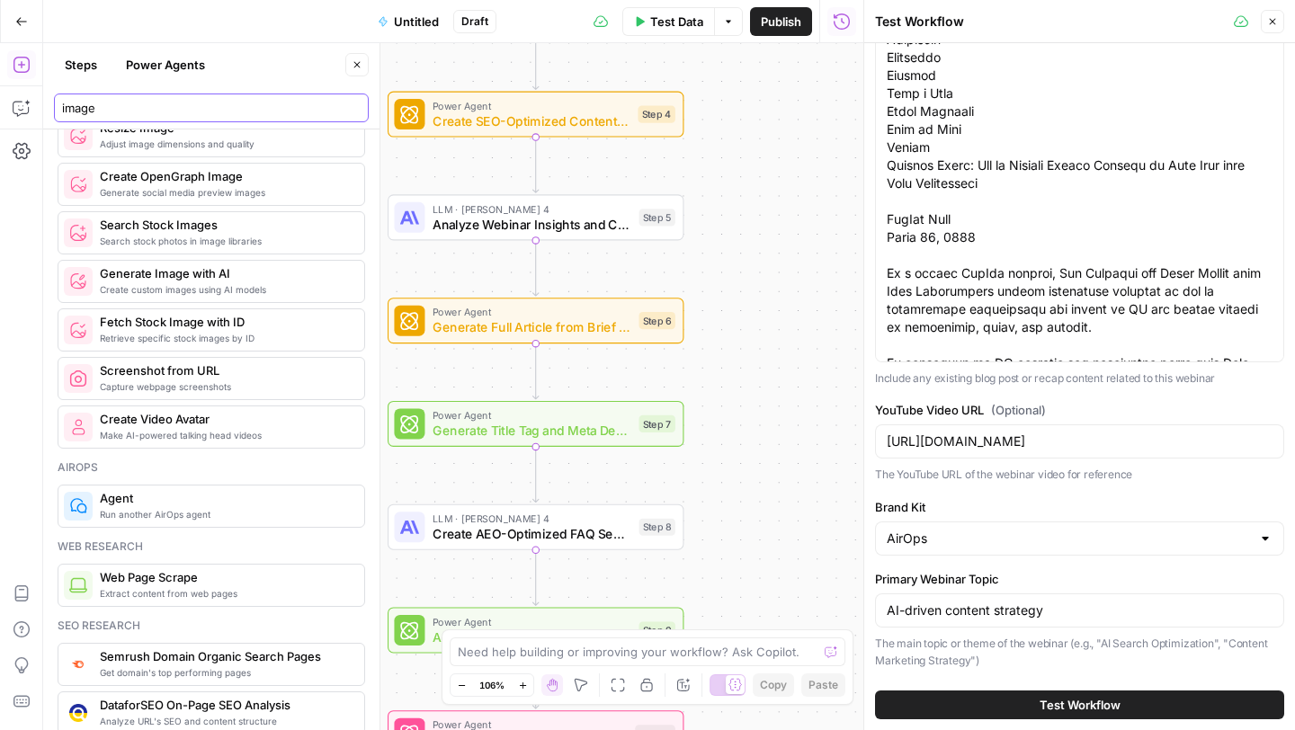
scroll to position [0, 0]
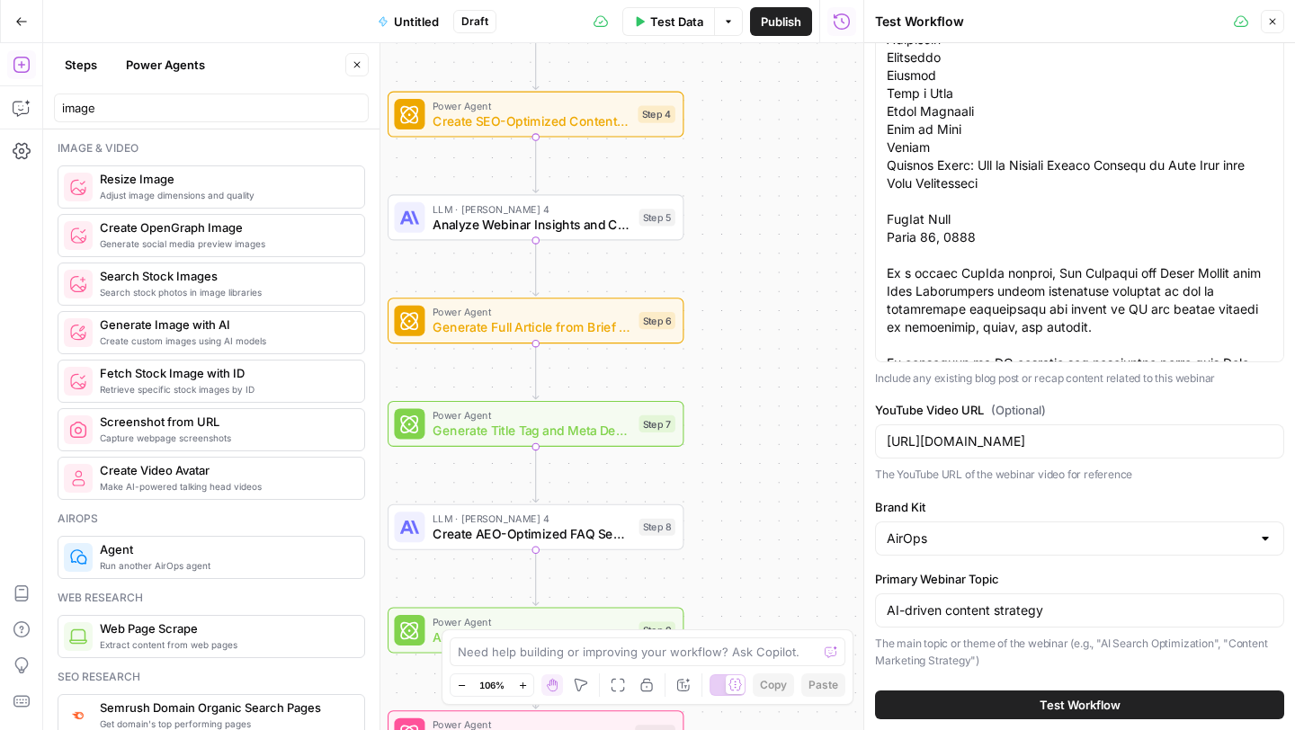
click at [245, 298] on span "Search stock photos in image libraries" at bounding box center [225, 292] width 250 height 14
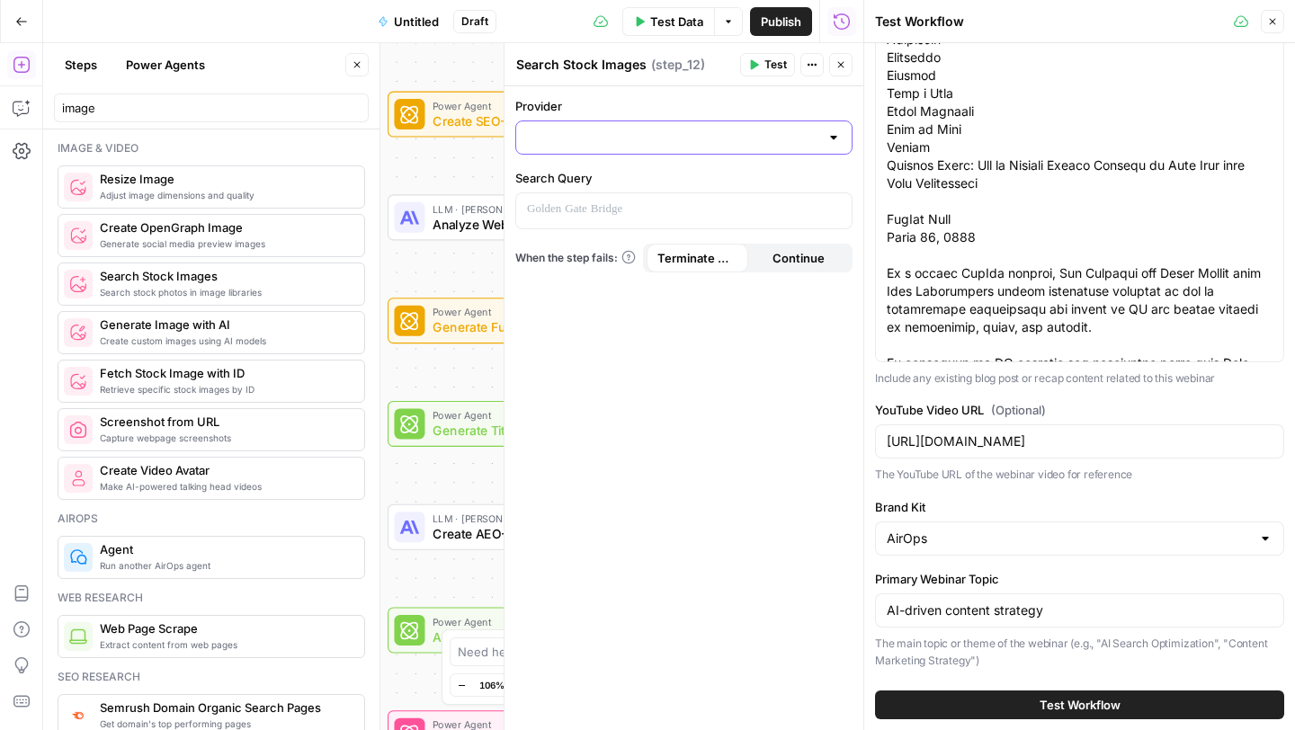
click at [708, 146] on input "Provider" at bounding box center [673, 138] width 292 height 18
click at [712, 186] on span "Getty" at bounding box center [690, 183] width 280 height 18
type input "Getty"
click at [739, 207] on p at bounding box center [669, 209] width 285 height 18
click at [838, 206] on icon "button" at bounding box center [835, 210] width 9 height 8
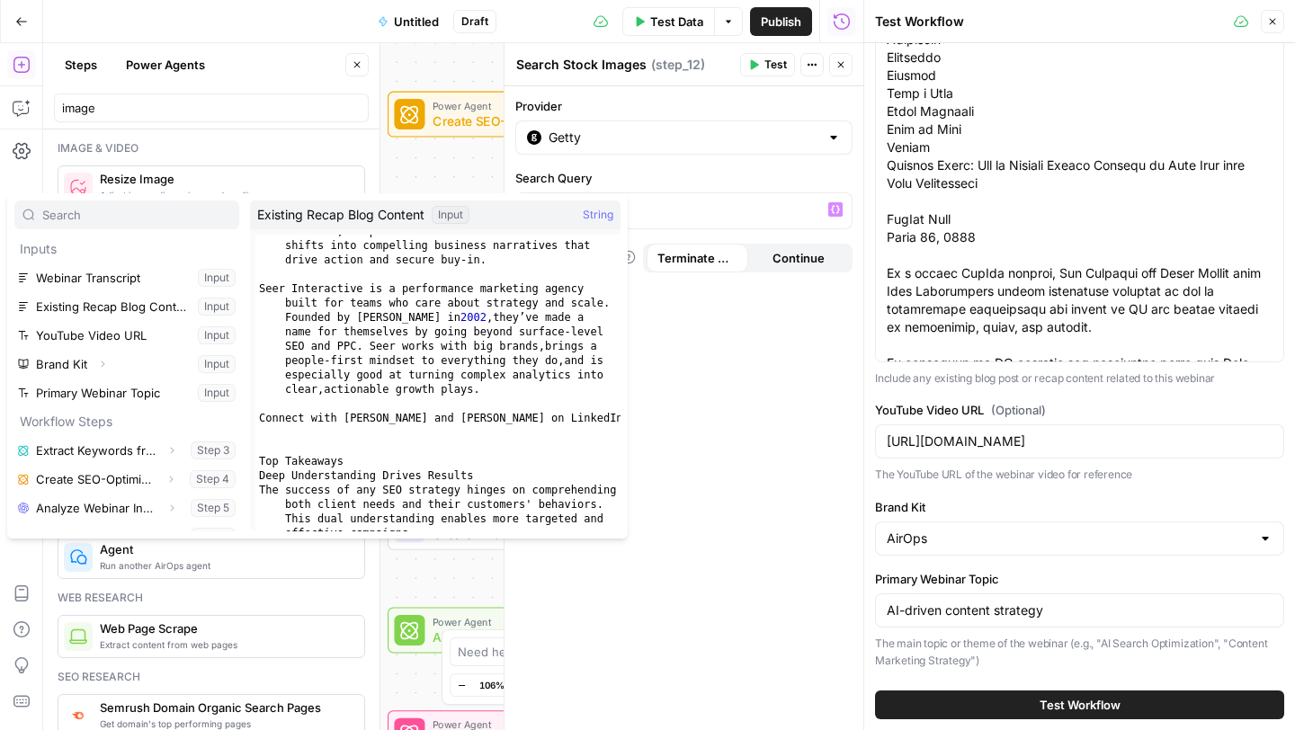
scroll to position [326, 0]
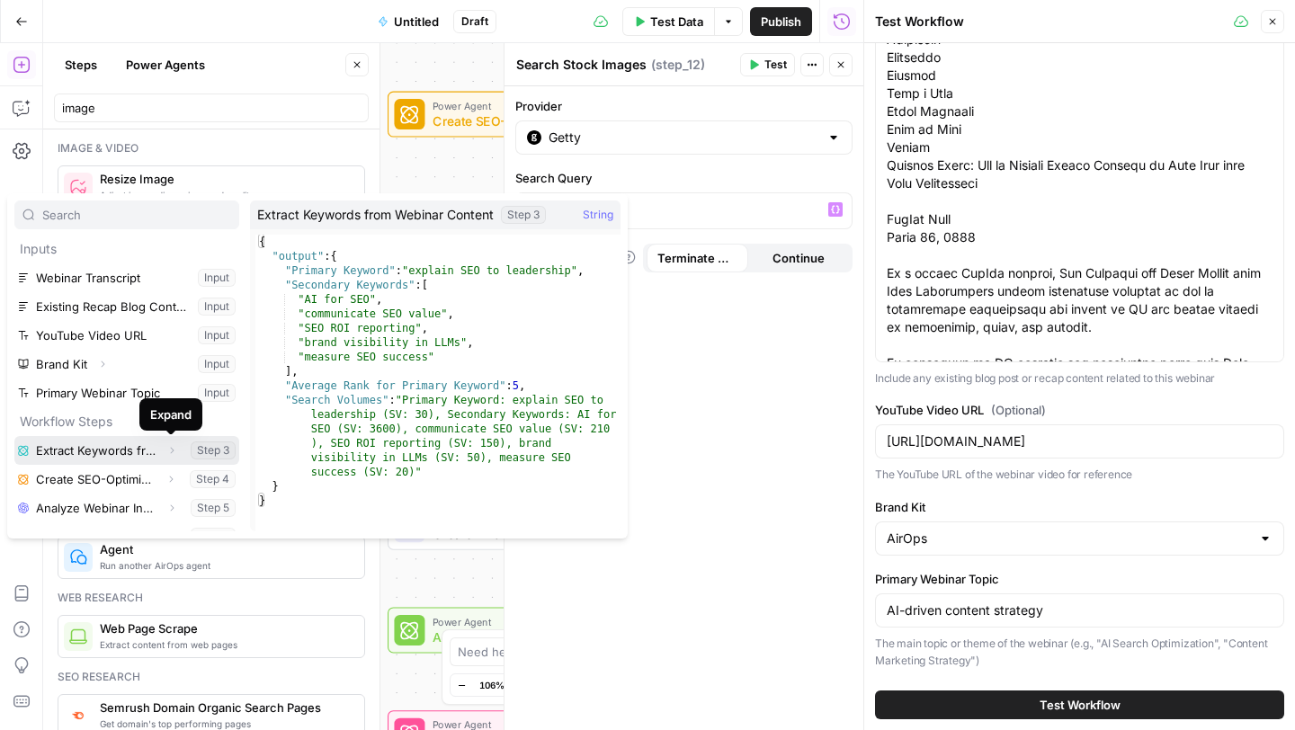
click at [171, 448] on icon "button" at bounding box center [173, 451] width 4 height 6
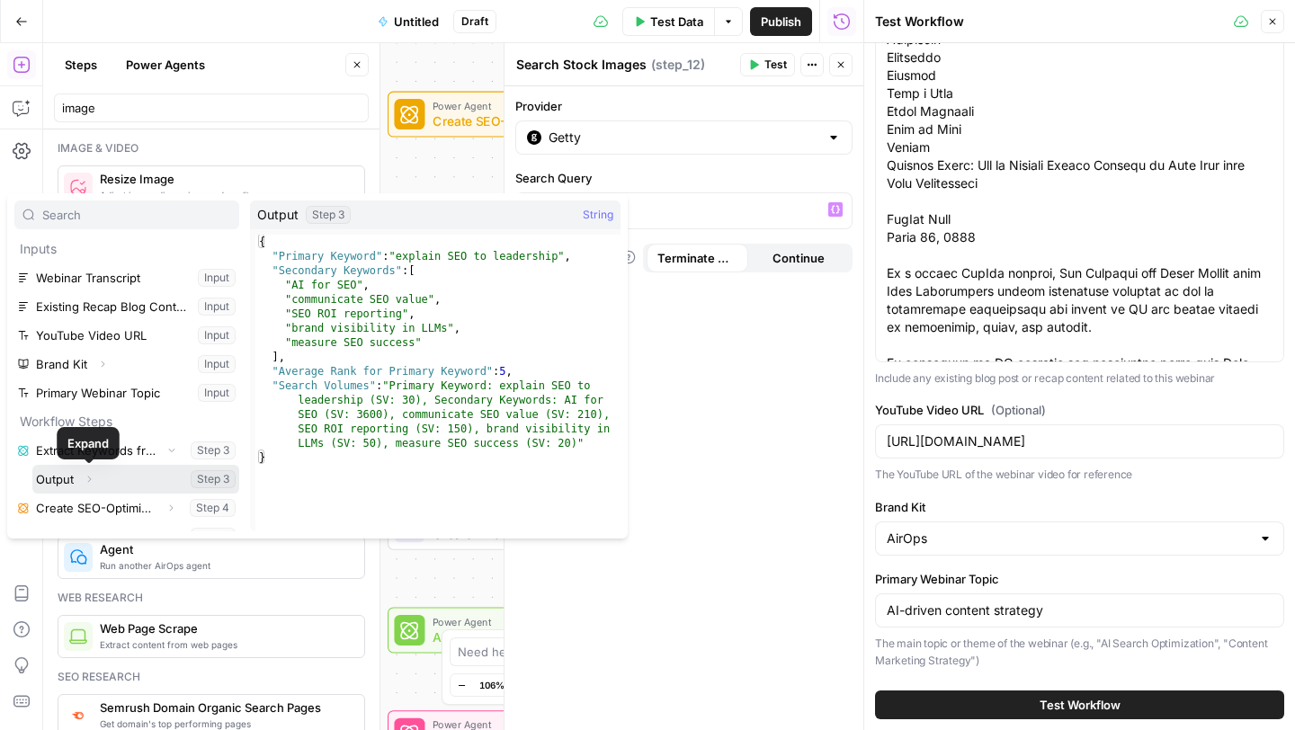
click at [86, 478] on icon "button" at bounding box center [89, 479] width 11 height 11
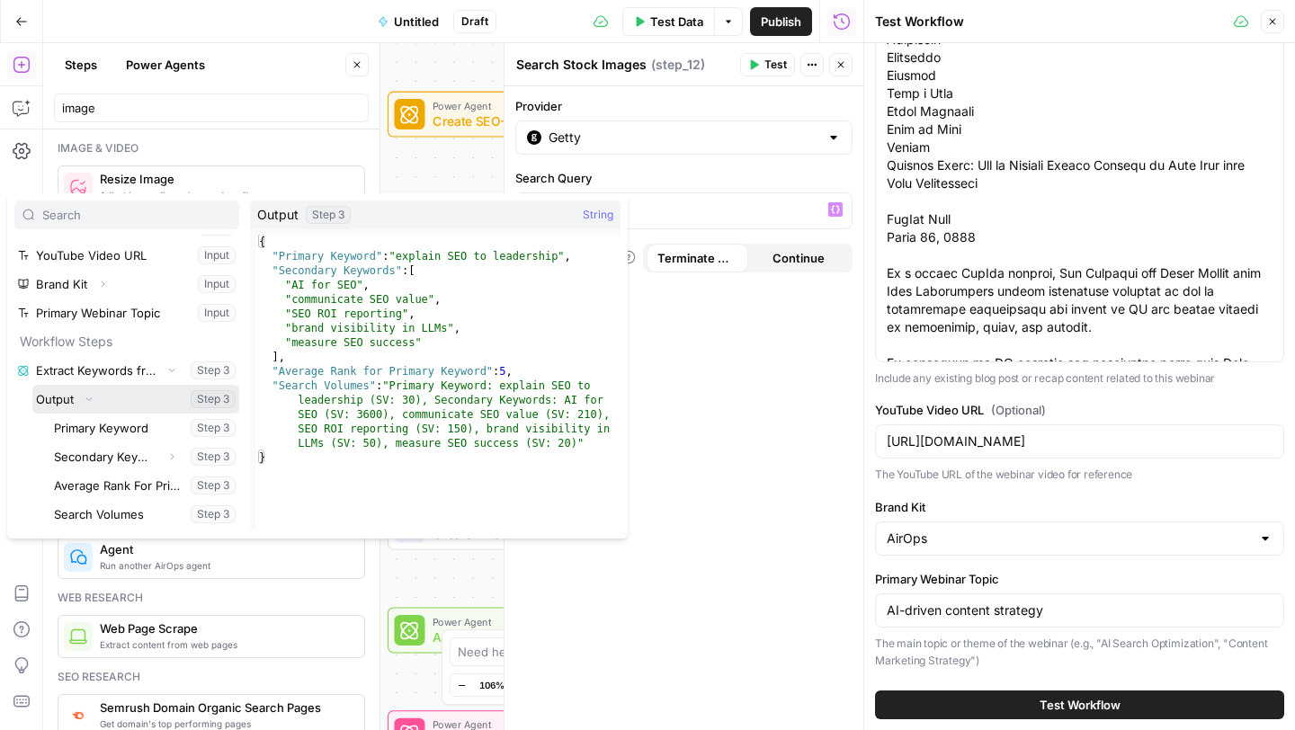
scroll to position [81, 0]
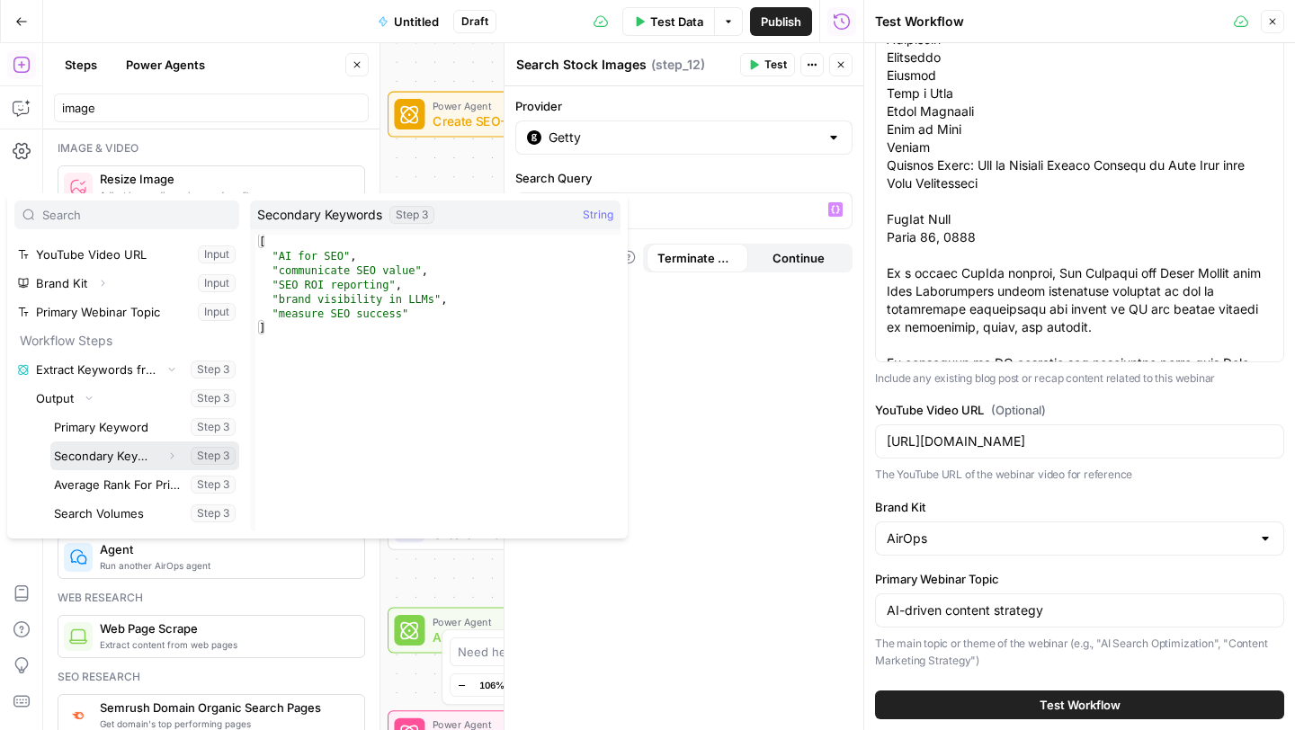
click at [137, 451] on button "Select variable Secondary Keywords" at bounding box center [144, 455] width 189 height 29
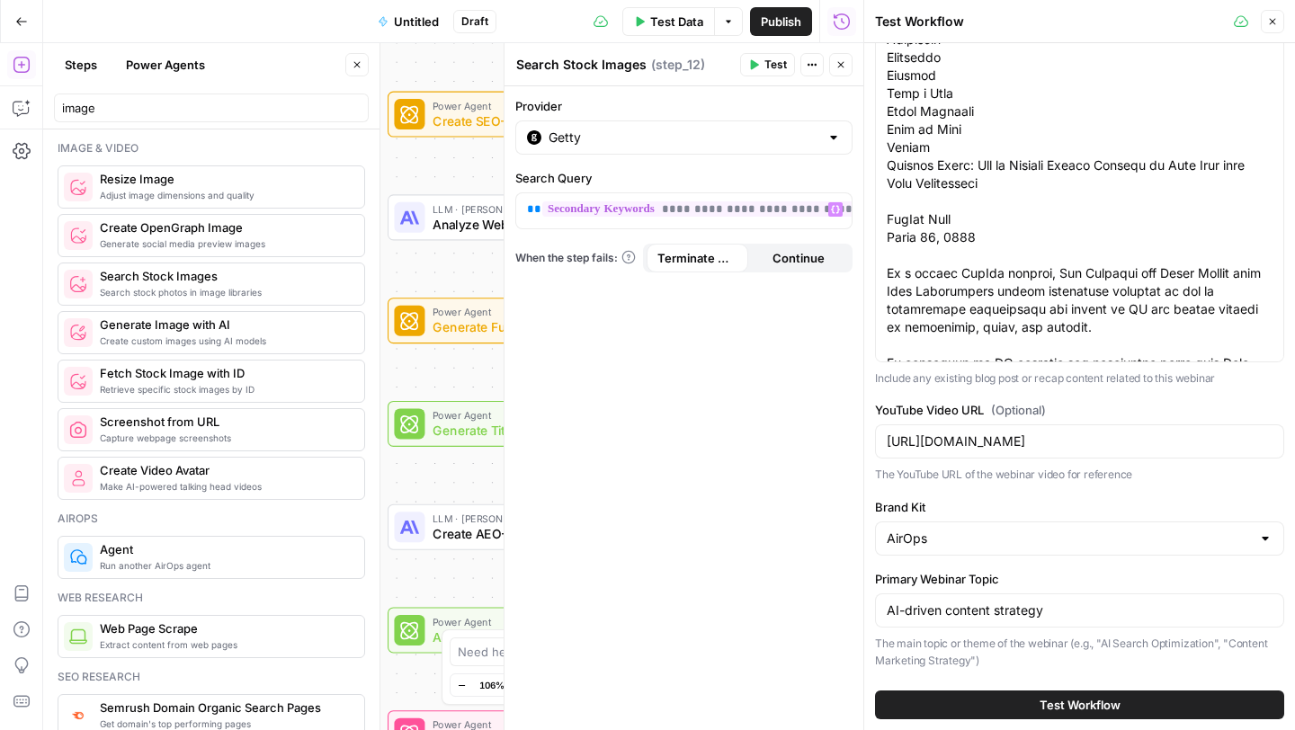
click at [760, 346] on div "**********" at bounding box center [683, 408] width 359 height 644
click at [1273, 21] on icon "button" at bounding box center [1272, 21] width 11 height 11
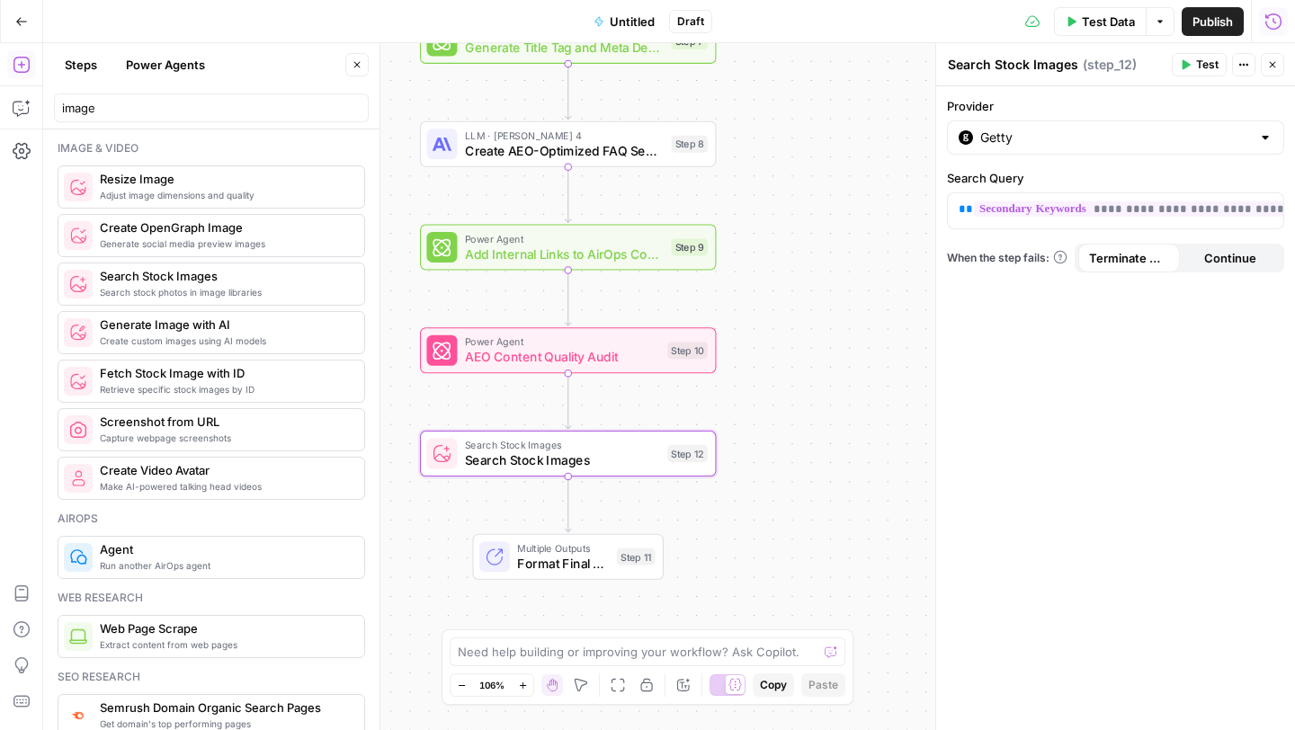
click at [311, 496] on div "Make AI-powered talking head videos Create Video Avatar" at bounding box center [211, 478] width 307 height 43
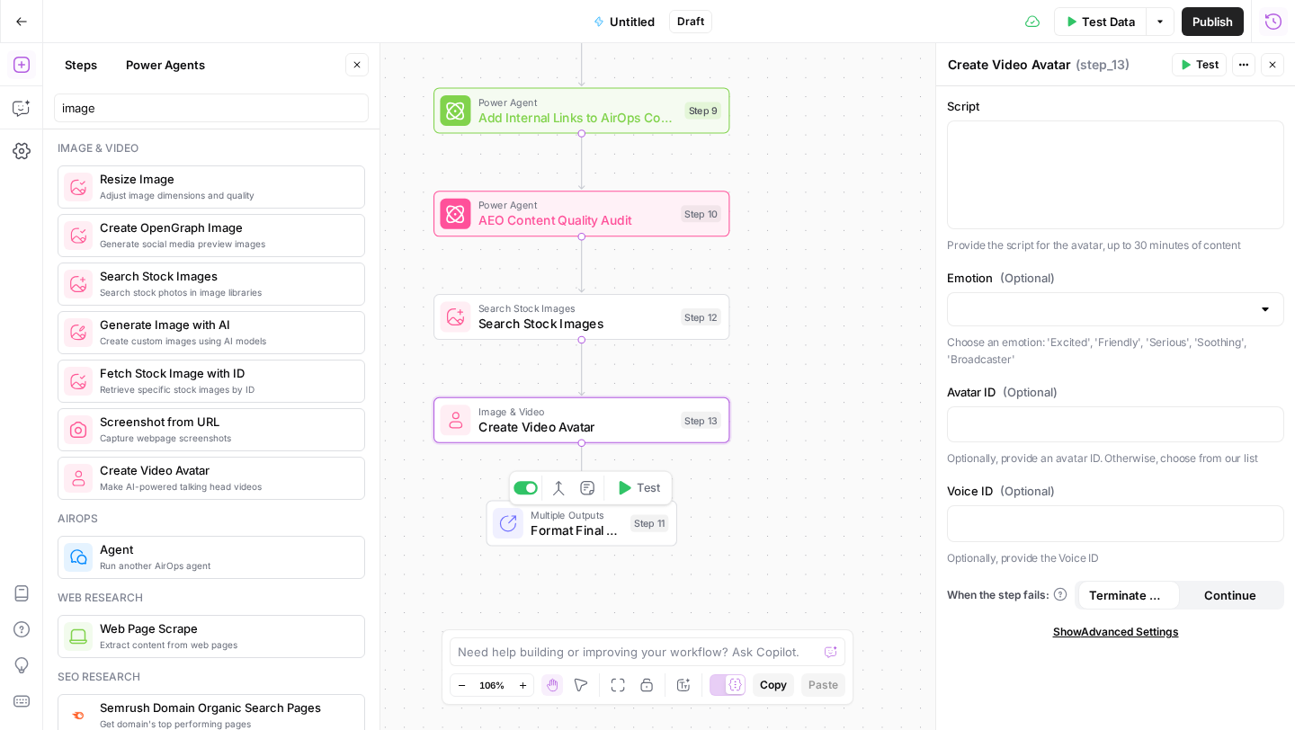
click at [579, 535] on span "Format Final Article Package" at bounding box center [576, 530] width 92 height 19
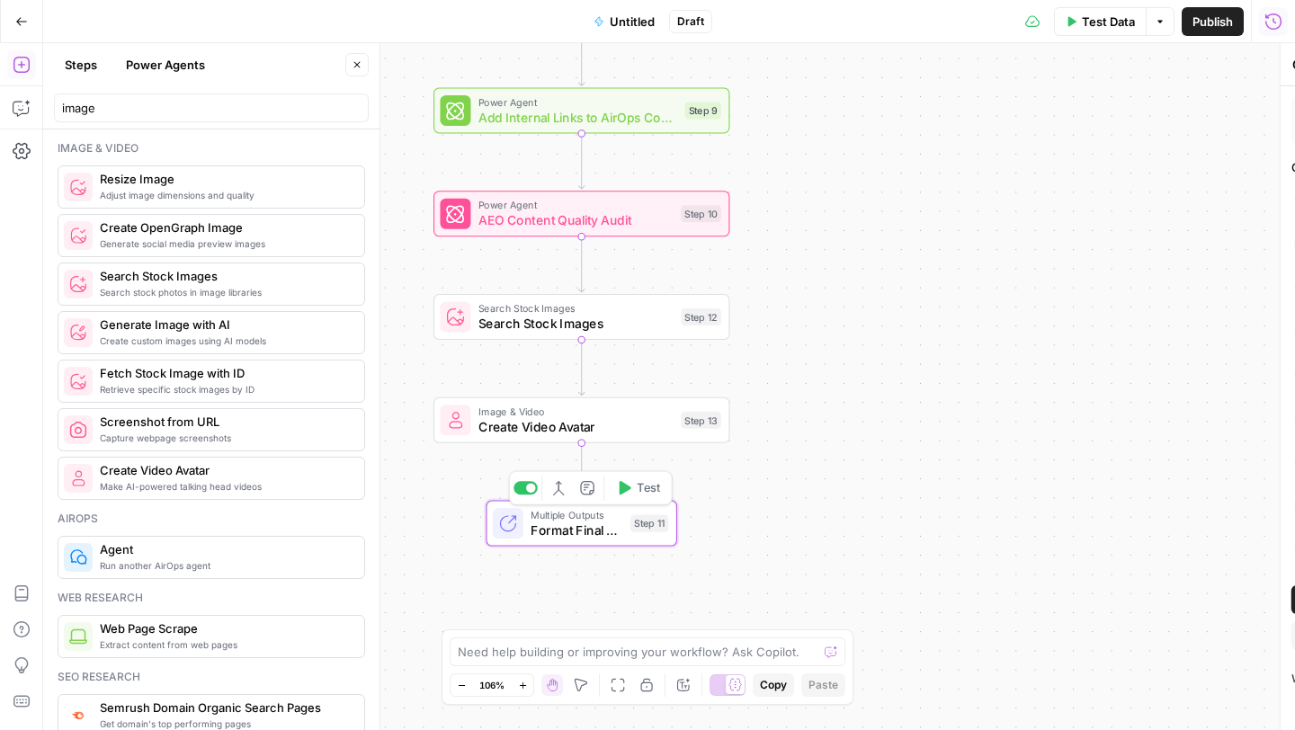
type textarea "Format Final Article Package"
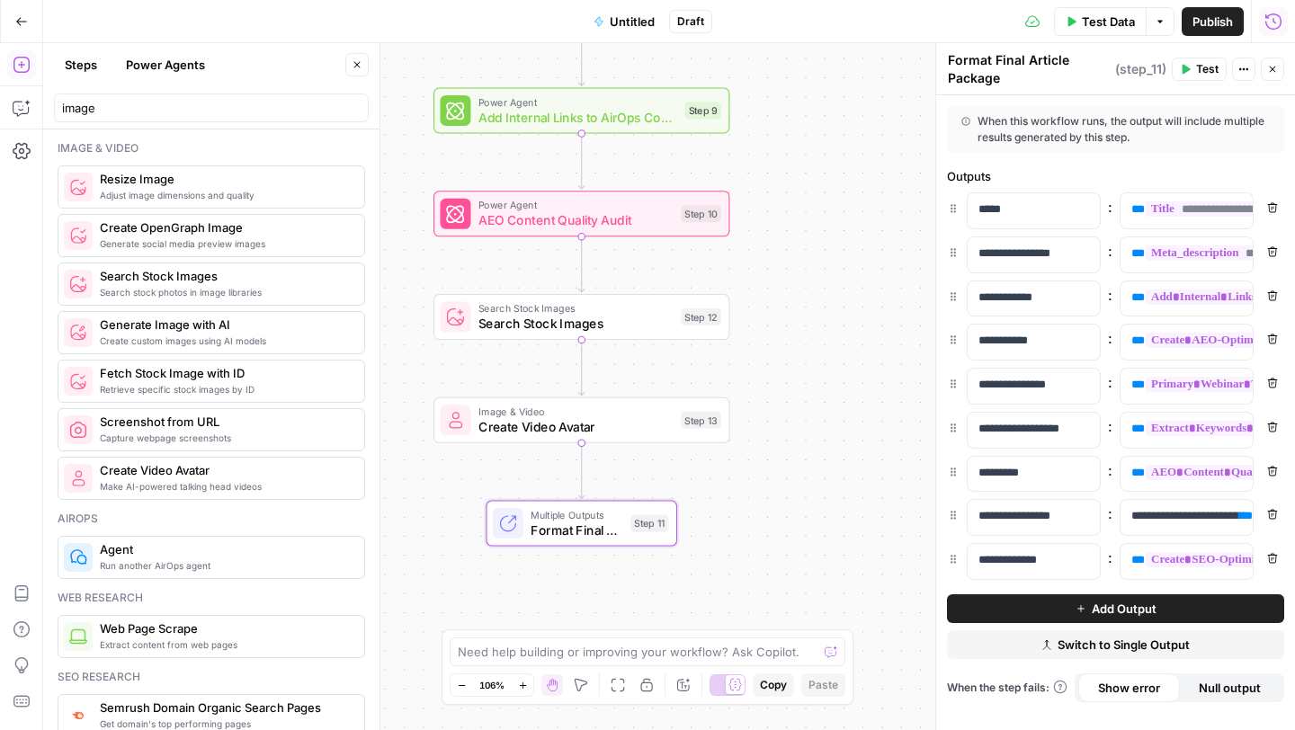
click at [1065, 645] on span "Switch to Single Output" at bounding box center [1123, 645] width 132 height 18
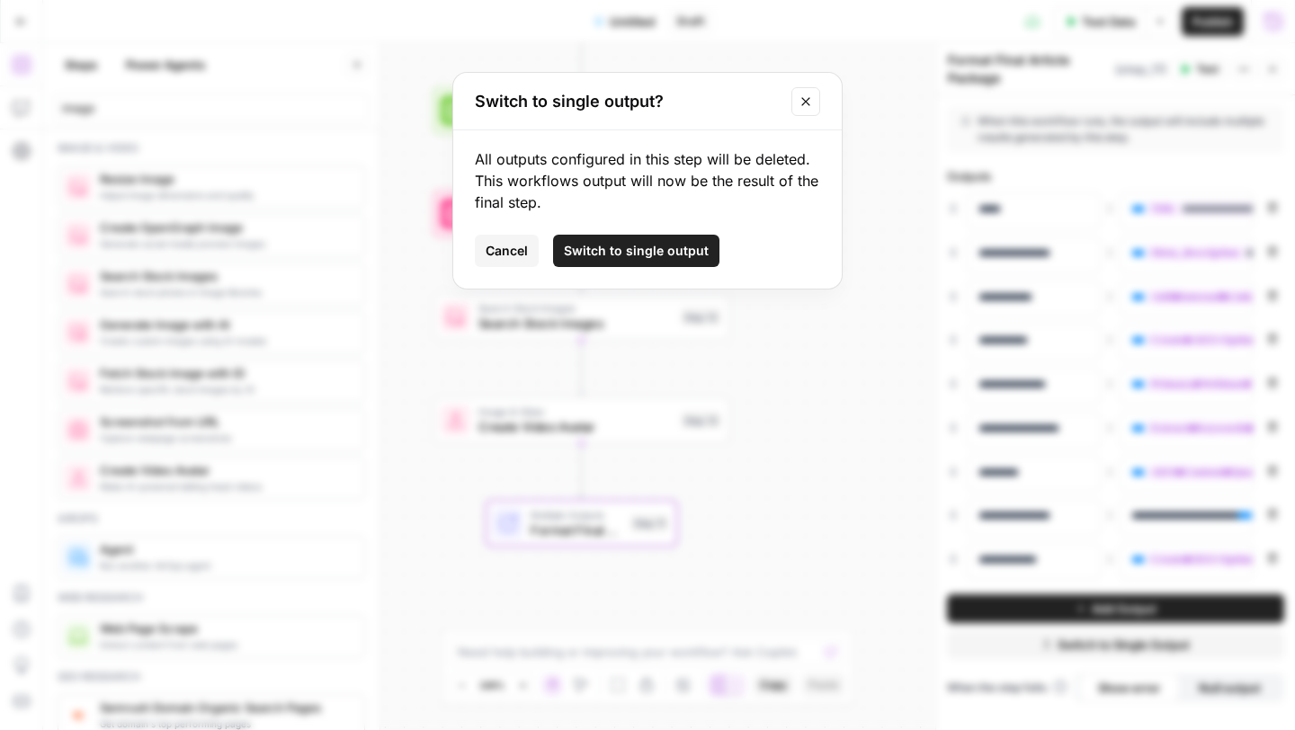
click at [807, 106] on icon "Close modal" at bounding box center [805, 101] width 14 height 14
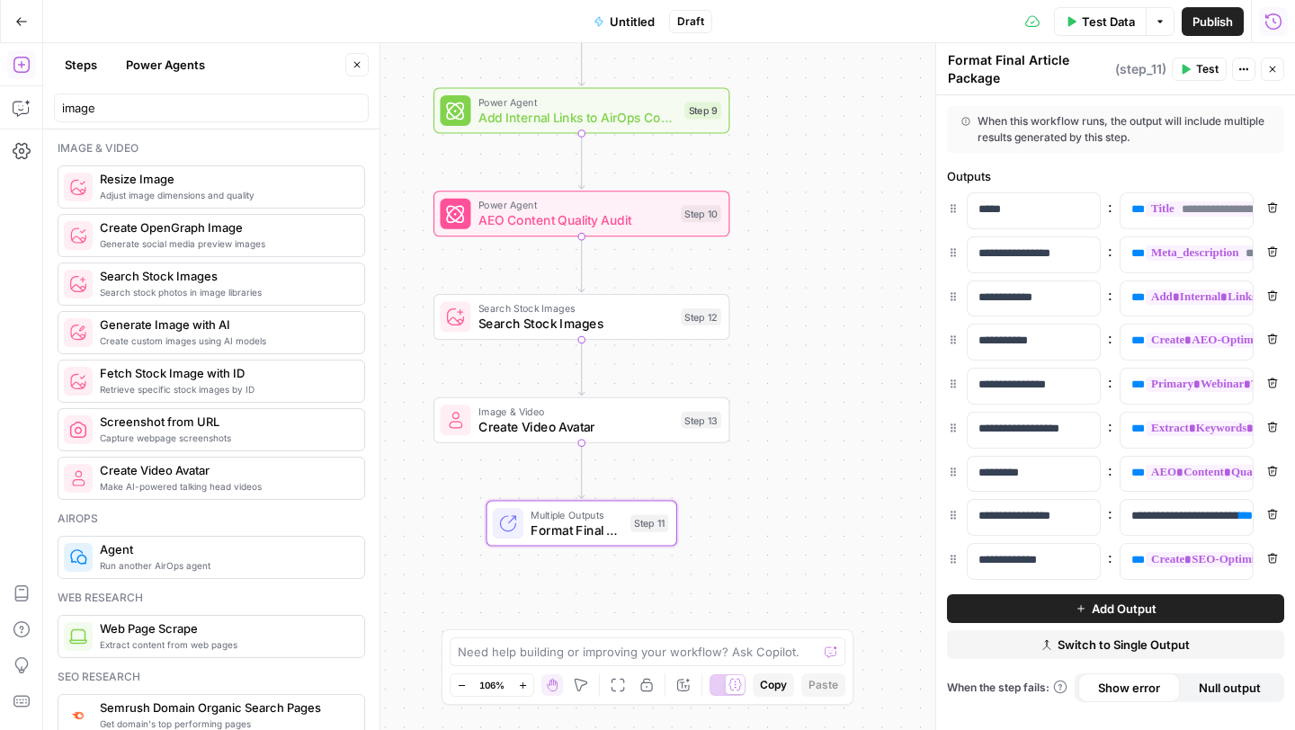
click at [599, 423] on span "Create Video Avatar" at bounding box center [575, 426] width 195 height 19
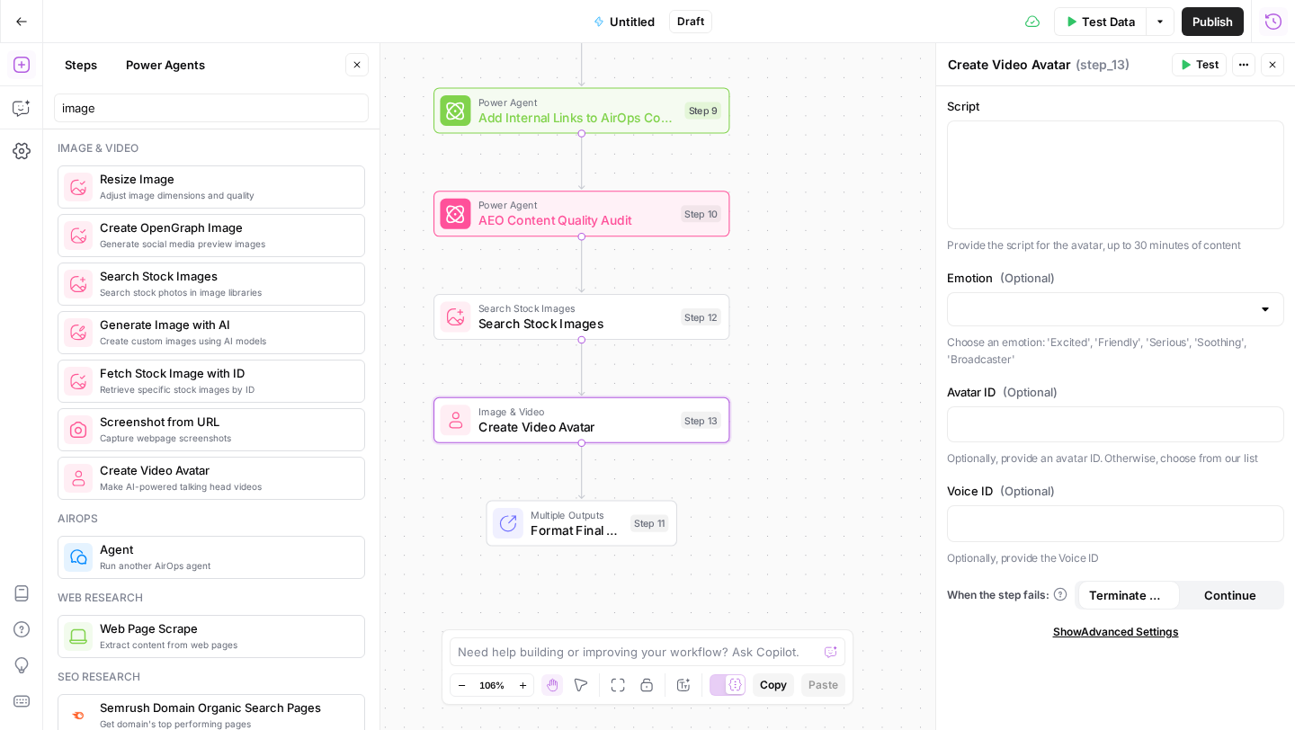
click at [775, 288] on div "Workflow Input Settings Inputs Power Agent Extract Keywords from Webinar Conten…" at bounding box center [668, 386] width 1251 height 687
click at [784, 360] on div "Workflow Input Settings Inputs Power Agent Extract Keywords from Webinar Conten…" at bounding box center [668, 386] width 1251 height 687
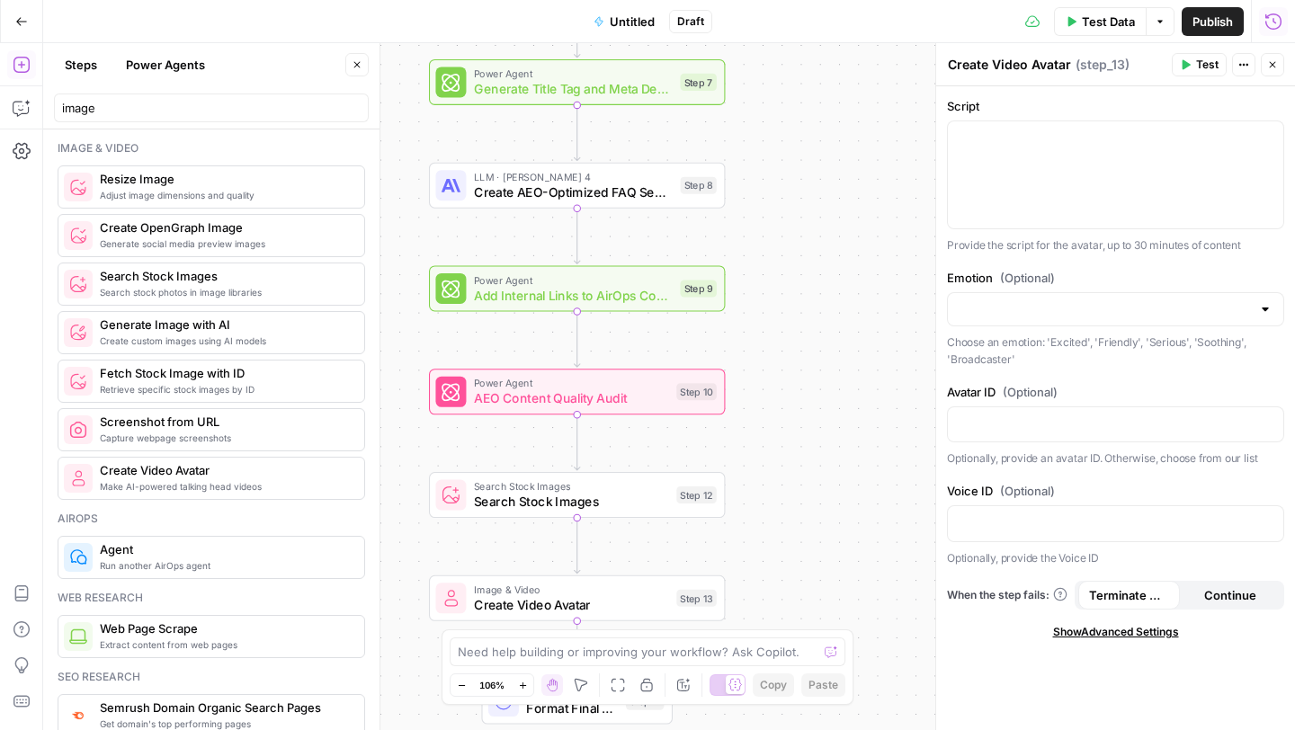
click at [547, 208] on div "LLM · [PERSON_NAME] 4 Create AEO-Optimized FAQ Section Step 8" at bounding box center [577, 186] width 296 height 46
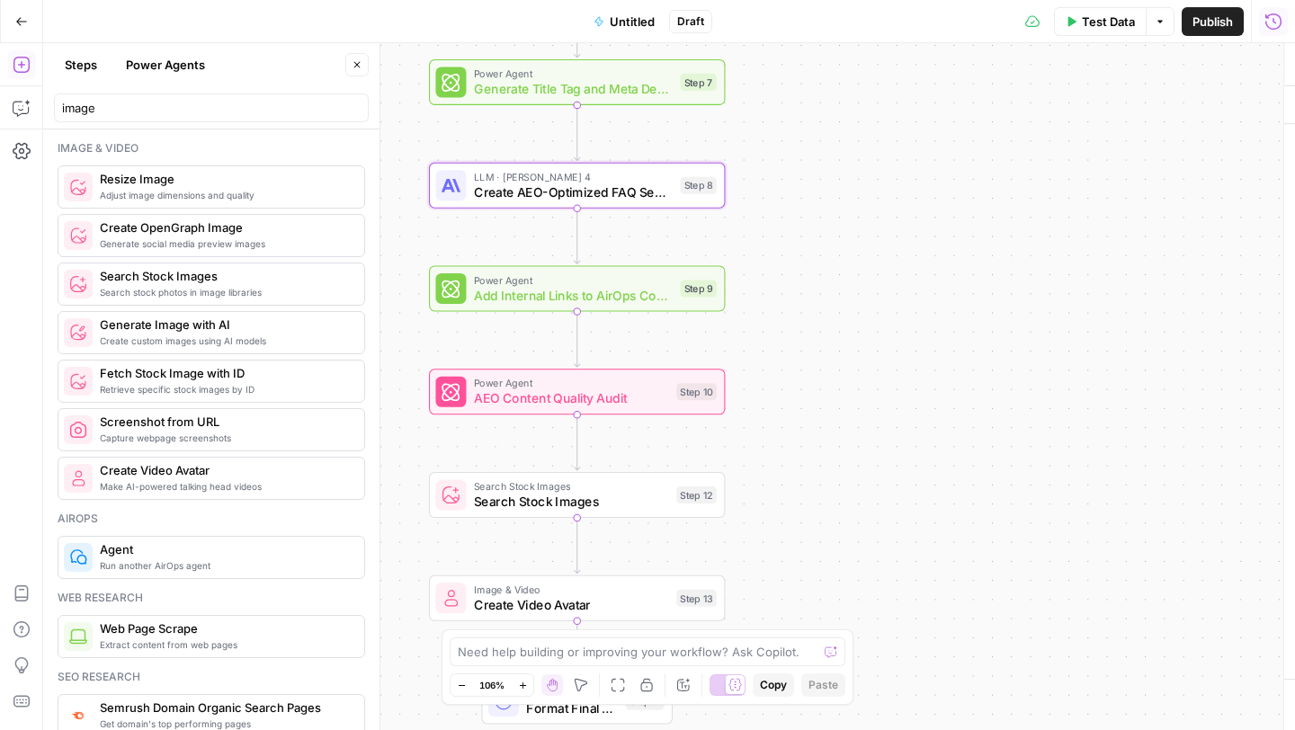
type textarea "Create AEO-Optimized FAQ Section"
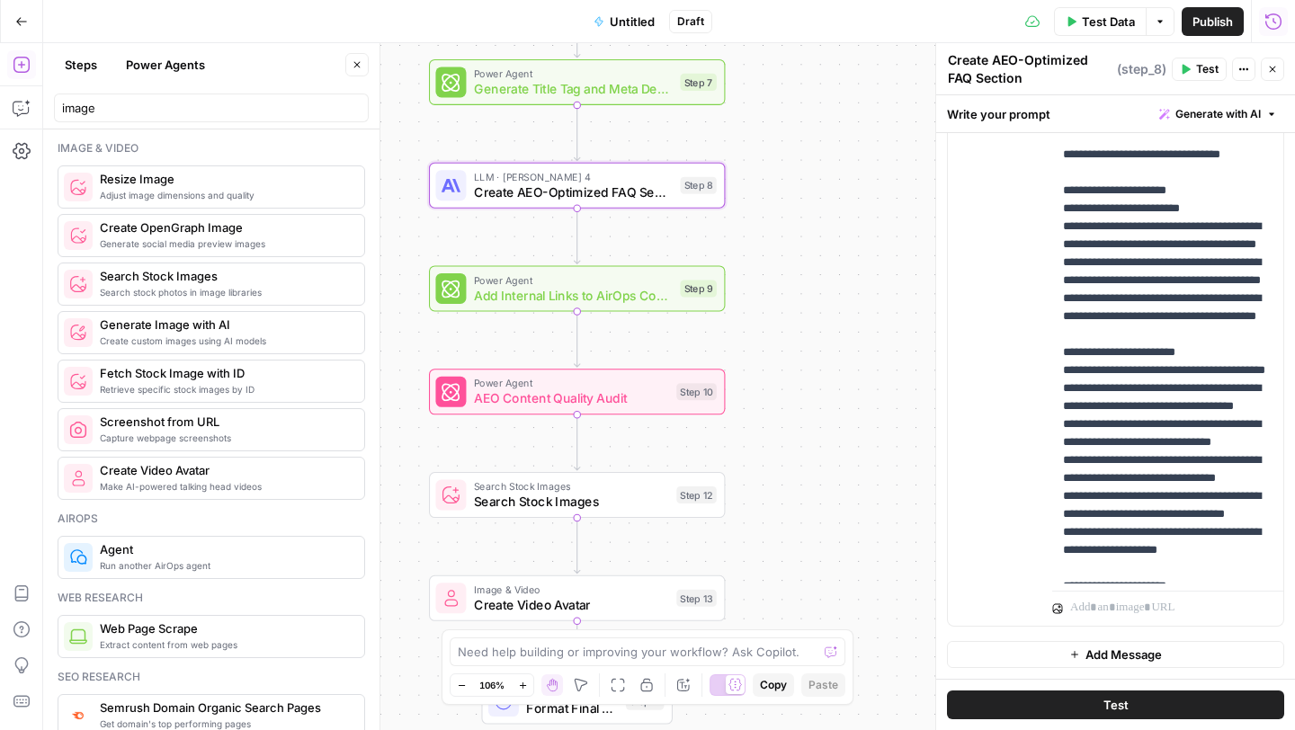
scroll to position [0, 0]
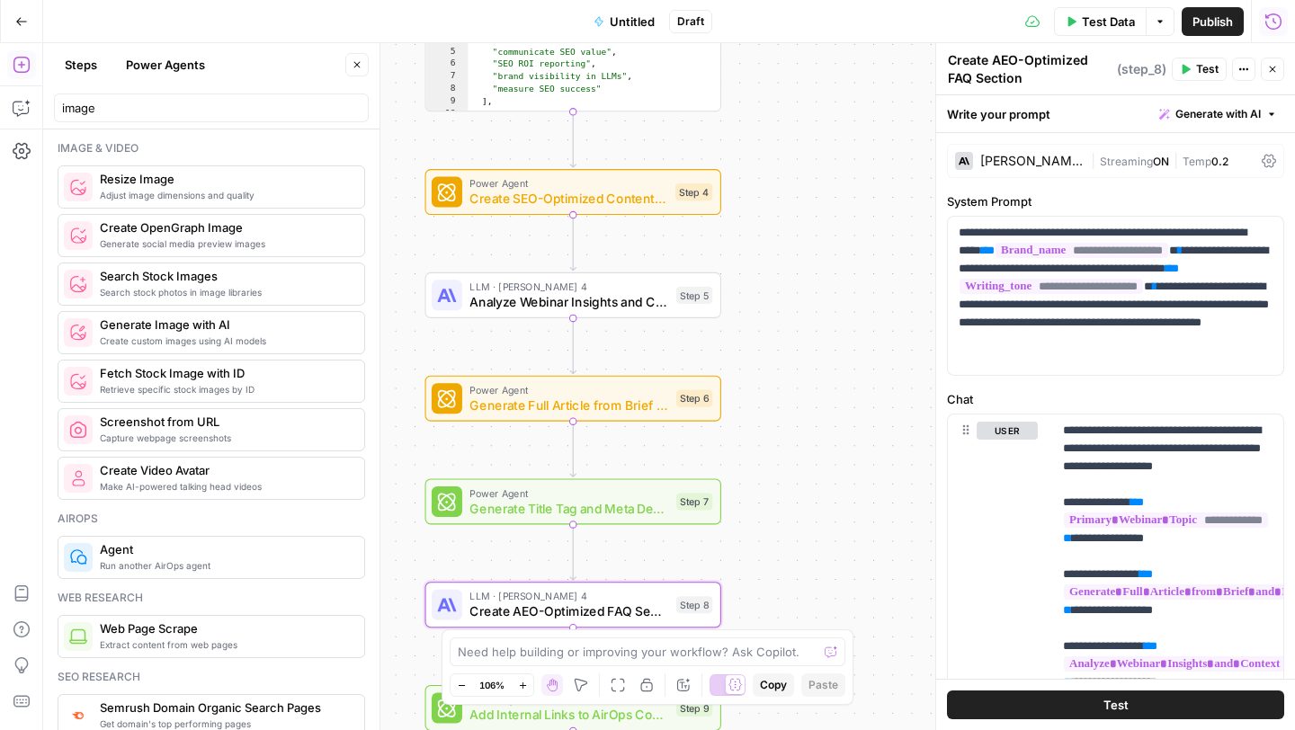
click at [776, 222] on div "Workflow Input Settings Inputs Power Agent Extract Keywords from Webinar Conten…" at bounding box center [668, 386] width 1251 height 687
